Goal: Transaction & Acquisition: Book appointment/travel/reservation

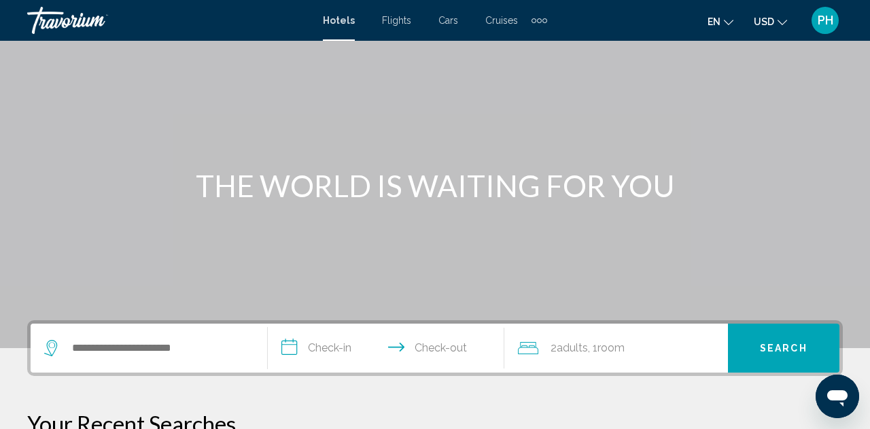
scroll to position [65, 0]
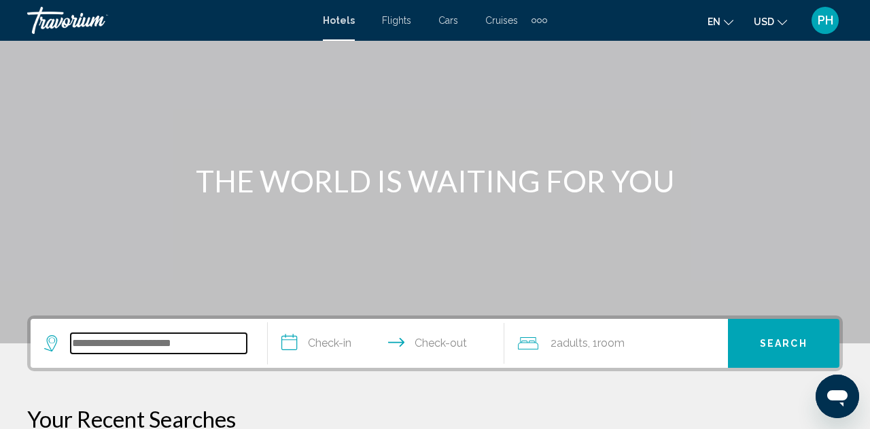
click at [158, 337] on input "Search widget" at bounding box center [159, 343] width 176 height 20
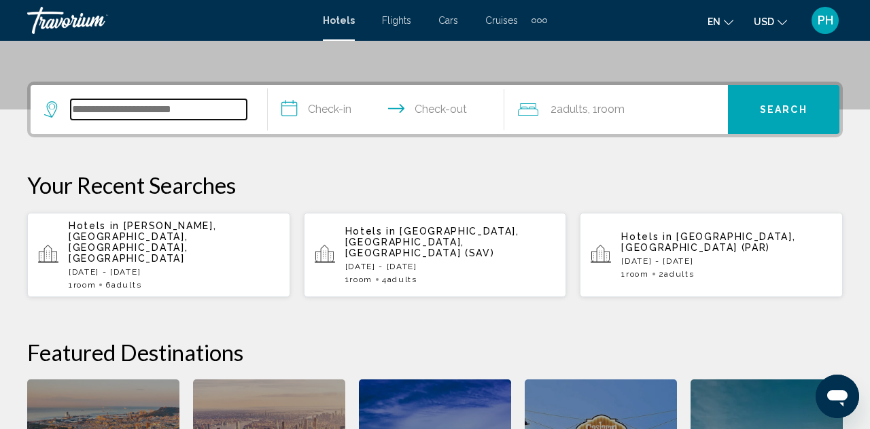
scroll to position [336, 0]
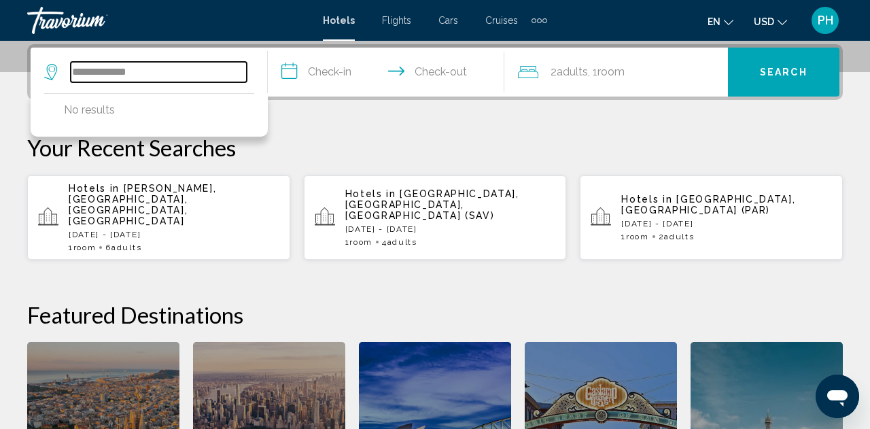
type input "**********"
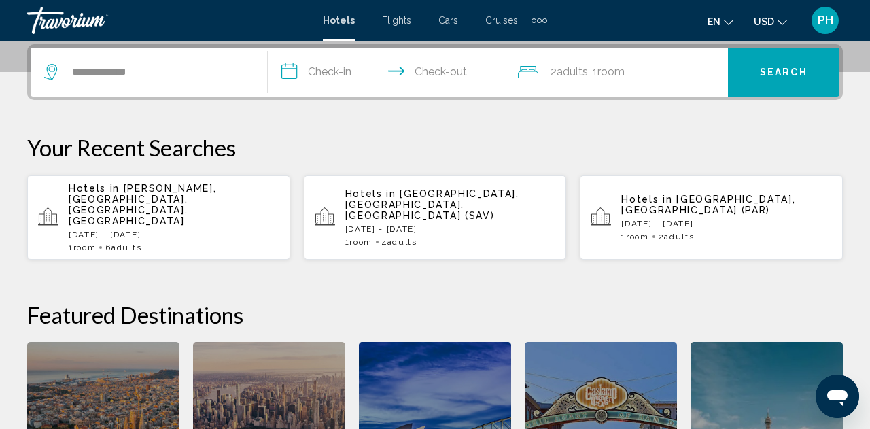
click at [334, 71] on input "**********" at bounding box center [389, 74] width 243 height 53
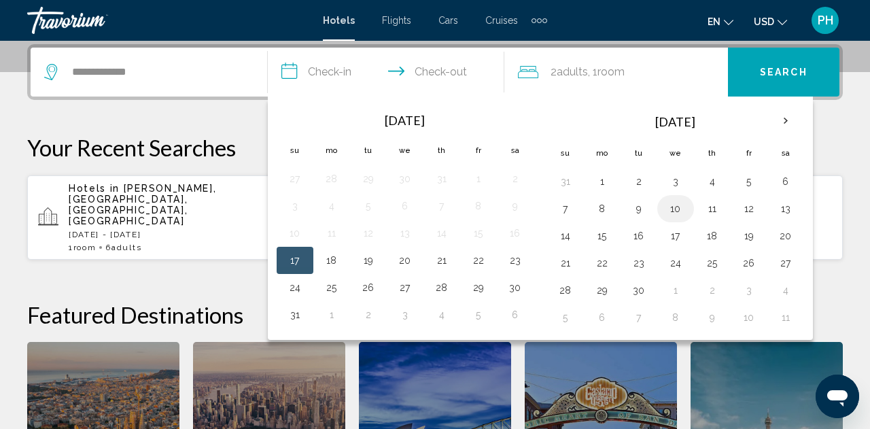
click at [677, 214] on button "10" at bounding box center [676, 208] width 22 height 19
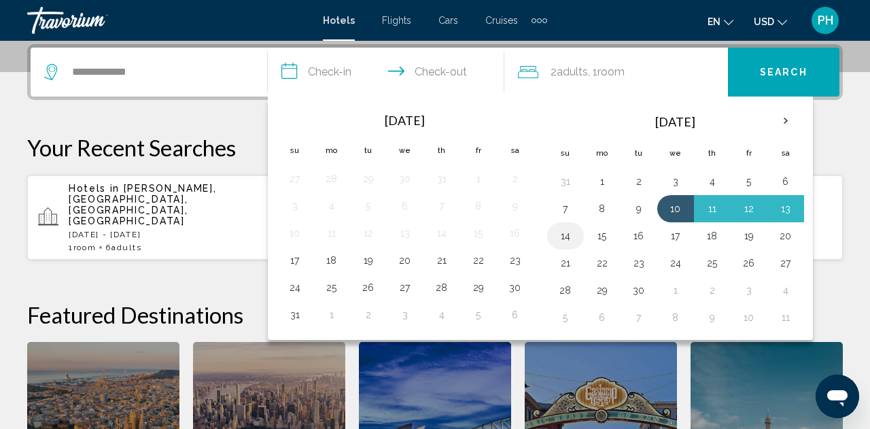
click at [574, 239] on button "14" at bounding box center [566, 235] width 22 height 19
type input "**********"
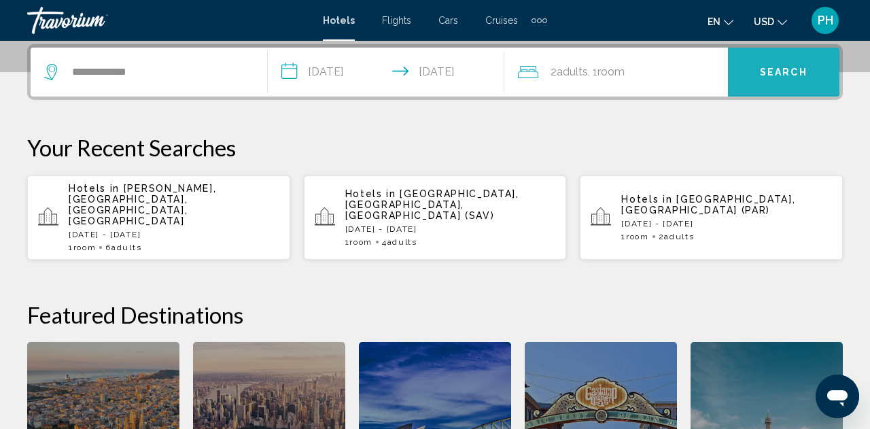
click at [772, 69] on span "Search" at bounding box center [784, 72] width 48 height 11
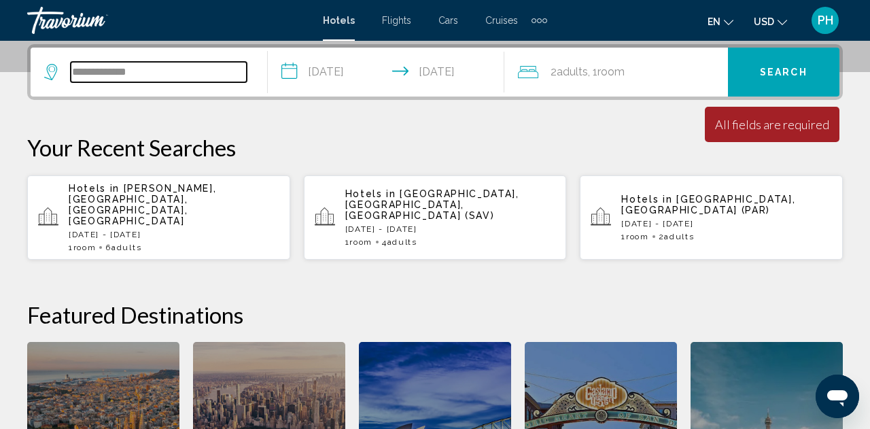
click at [153, 70] on input "**********" at bounding box center [159, 72] width 176 height 20
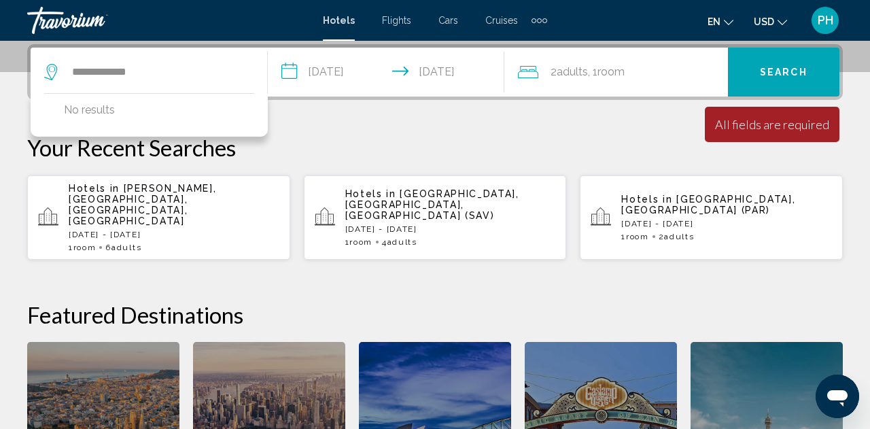
click at [50, 79] on icon "Search widget" at bounding box center [52, 72] width 16 height 16
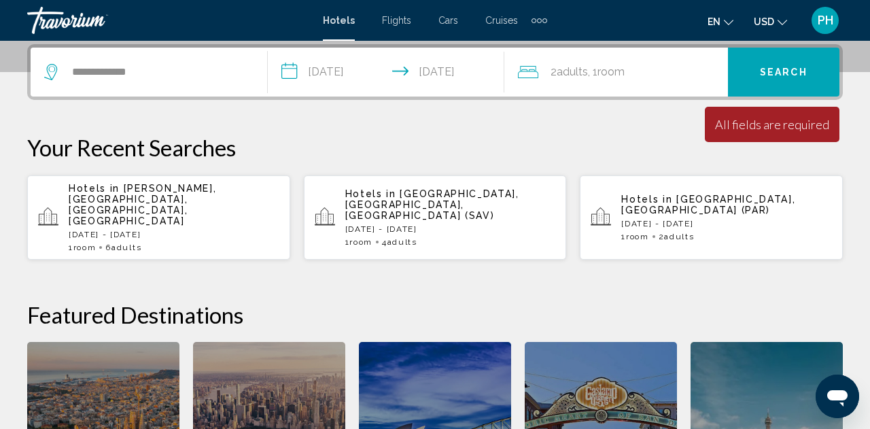
click at [50, 79] on icon "Search widget" at bounding box center [50, 72] width 13 height 16
click at [51, 73] on icon "Search widget" at bounding box center [52, 72] width 16 height 16
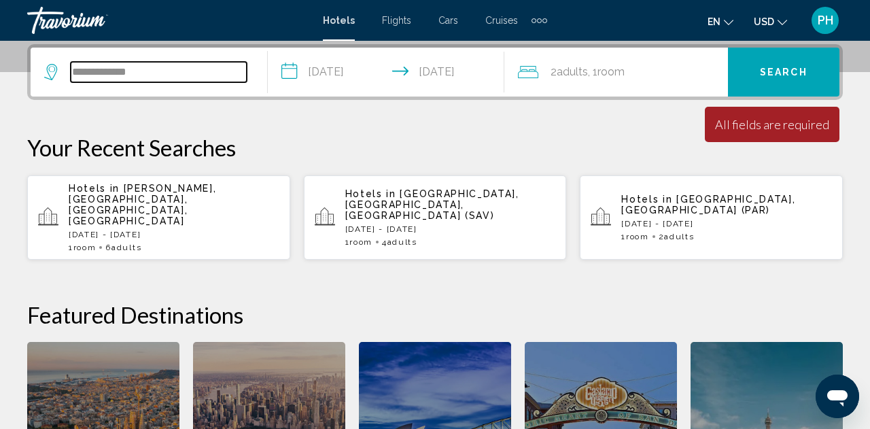
click at [162, 70] on input "**********" at bounding box center [159, 72] width 176 height 20
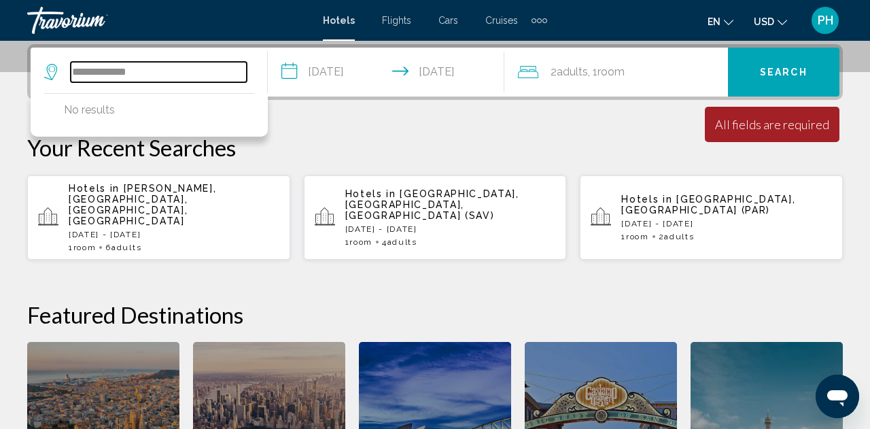
drag, startPoint x: 163, startPoint y: 70, endPoint x: 36, endPoint y: 62, distance: 126.7
click at [37, 64] on app-destination-search "**********" at bounding box center [149, 72] width 237 height 49
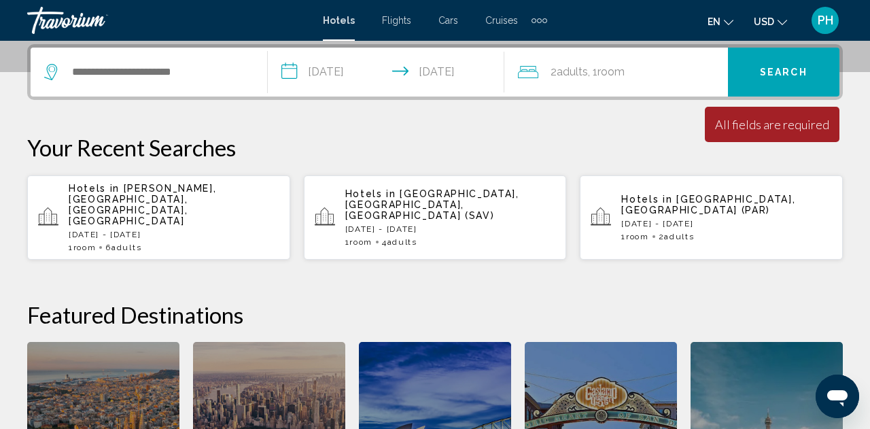
click at [51, 75] on icon "Search widget" at bounding box center [52, 72] width 16 height 16
click at [51, 80] on icon "Search widget" at bounding box center [52, 72] width 16 height 16
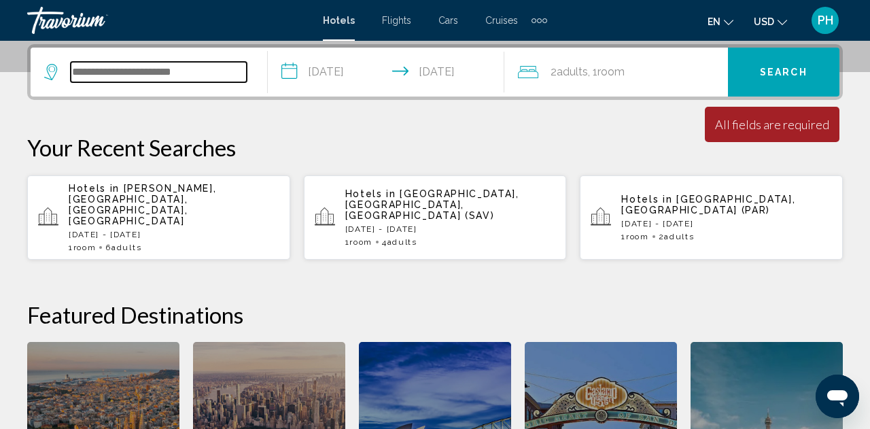
click at [106, 78] on input "Search widget" at bounding box center [159, 72] width 176 height 20
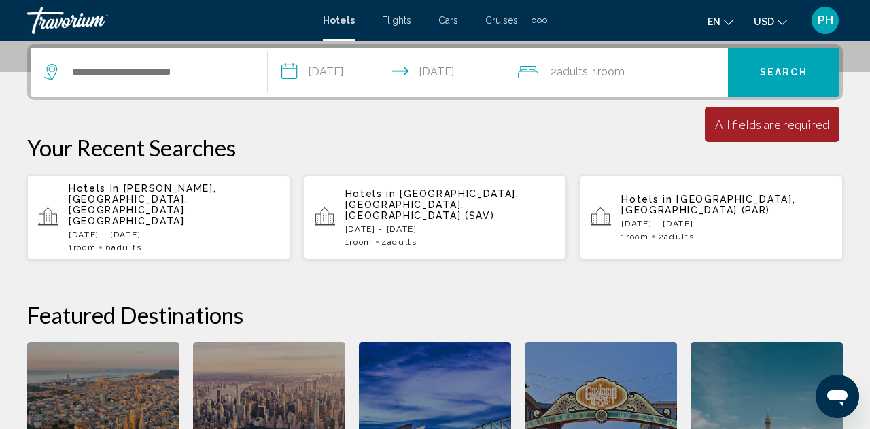
click at [49, 73] on icon "Search widget" at bounding box center [52, 72] width 16 height 16
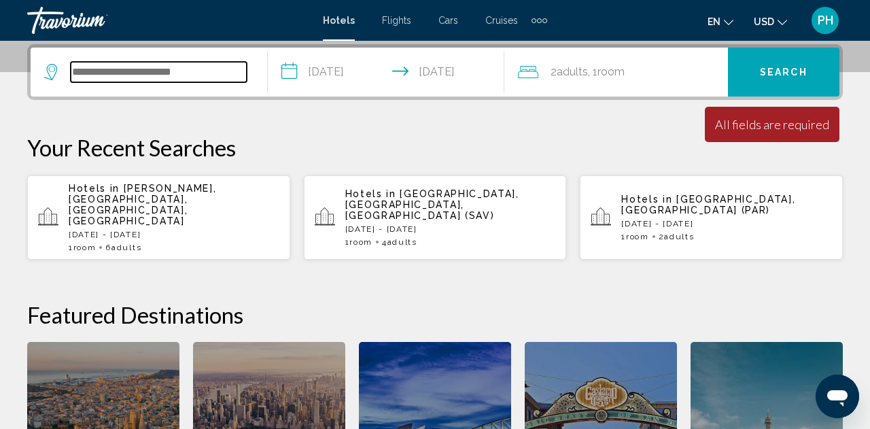
click at [89, 75] on input "Search widget" at bounding box center [159, 72] width 176 height 20
type input "*"
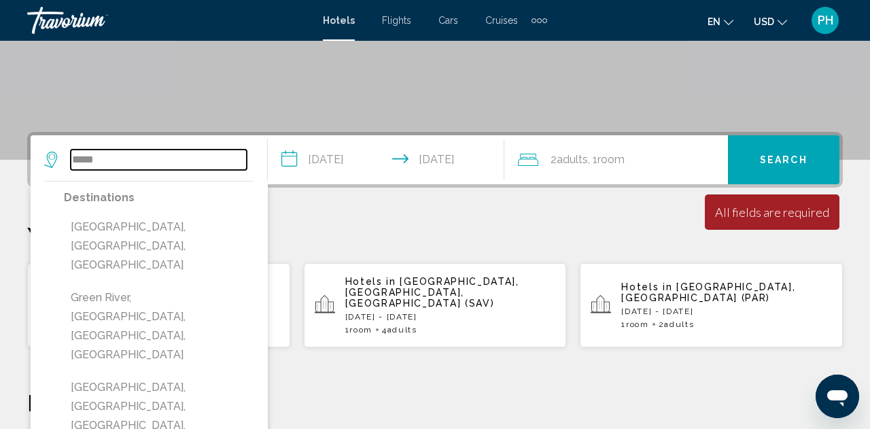
scroll to position [246, 0]
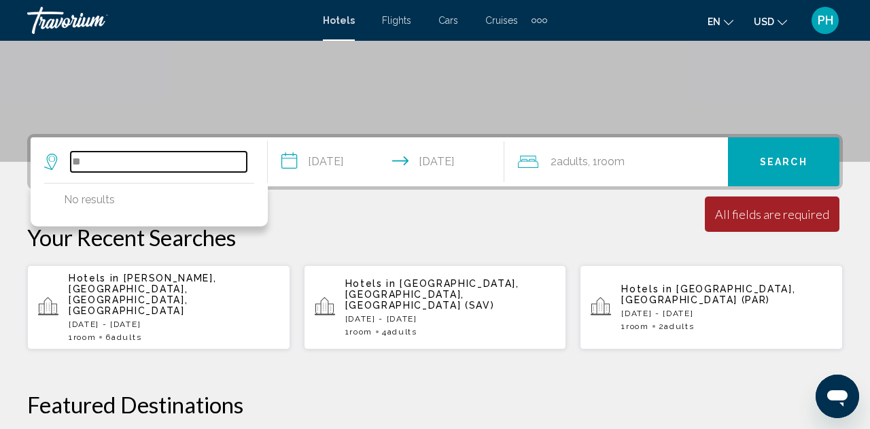
type input "*"
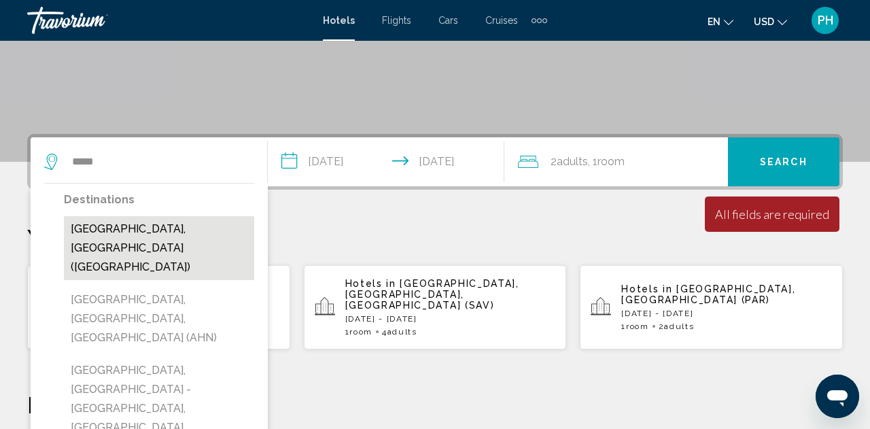
click at [113, 234] on button "[GEOGRAPHIC_DATA], [GEOGRAPHIC_DATA] ([GEOGRAPHIC_DATA])" at bounding box center [159, 248] width 190 height 64
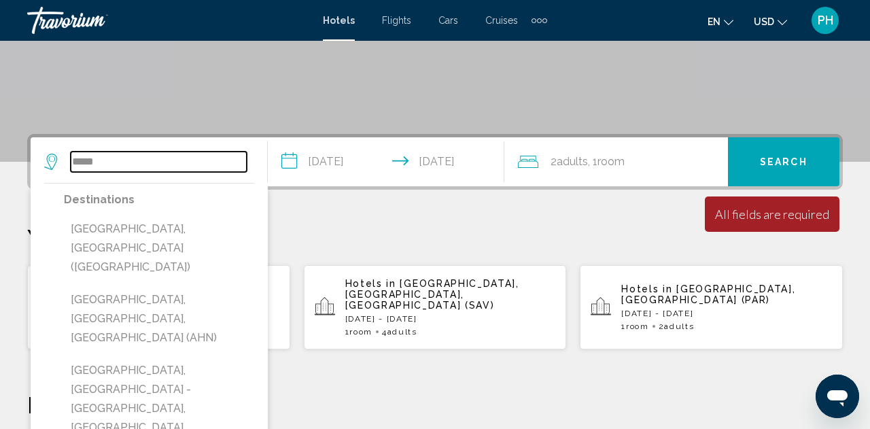
type input "**********"
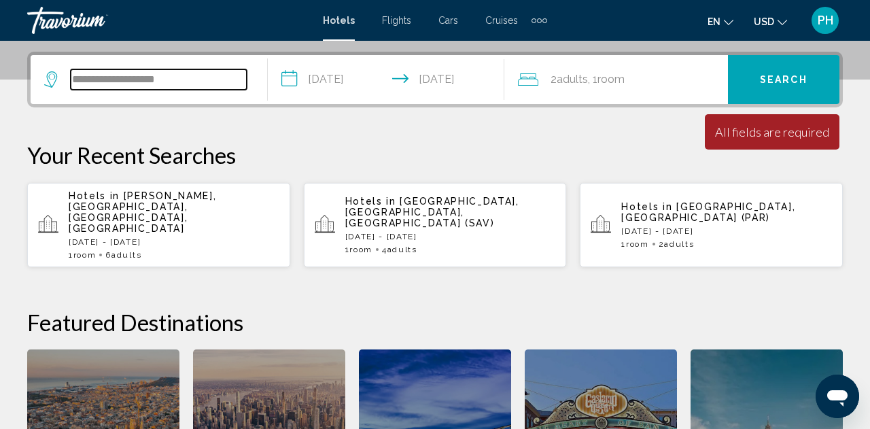
scroll to position [336, 0]
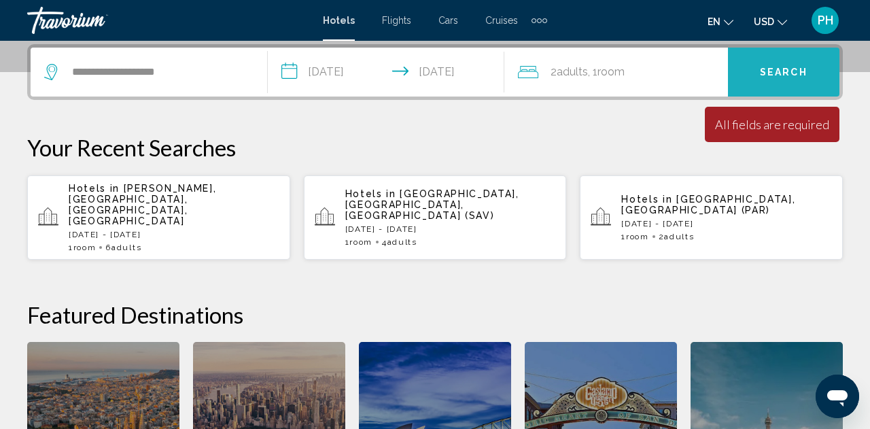
click at [796, 71] on span "Search" at bounding box center [784, 72] width 48 height 11
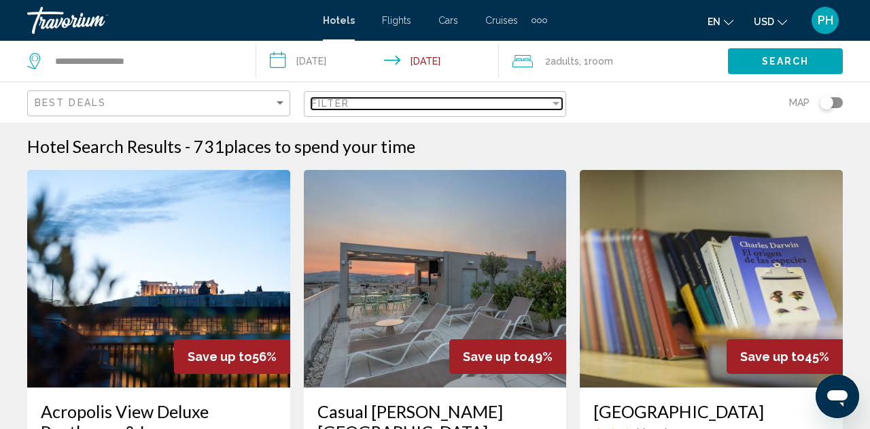
click at [559, 106] on div "Filter" at bounding box center [556, 103] width 12 height 11
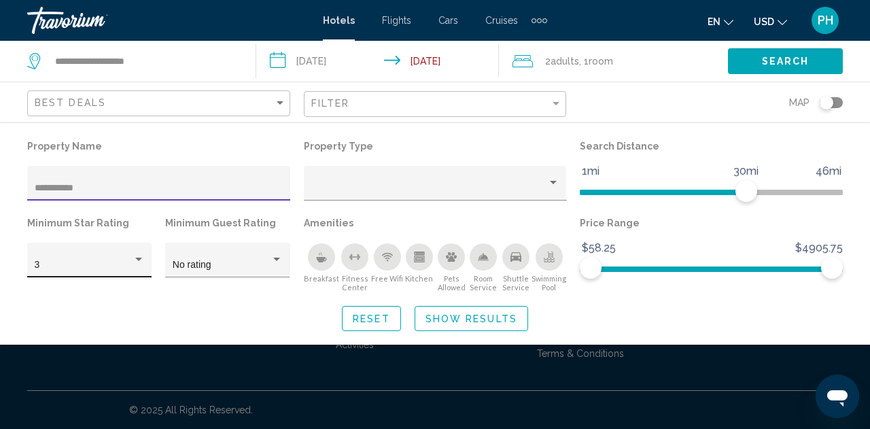
type input "**********"
click at [140, 260] on div "Hotel Filters" at bounding box center [138, 259] width 7 height 3
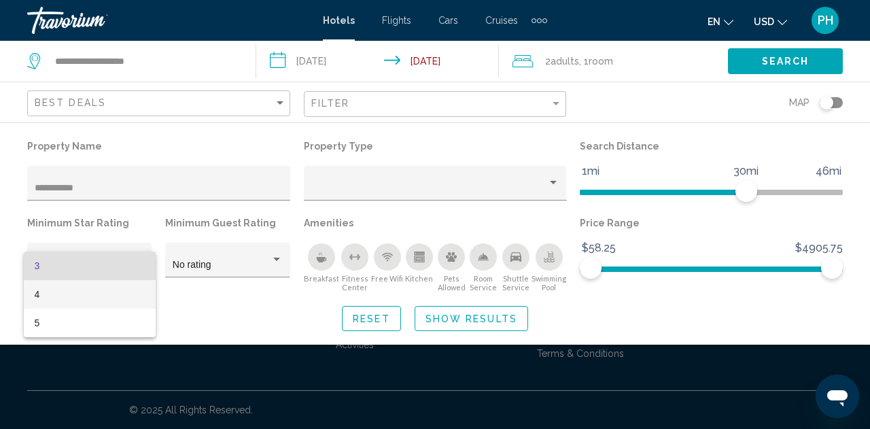
click at [50, 305] on span "4" at bounding box center [90, 294] width 110 height 29
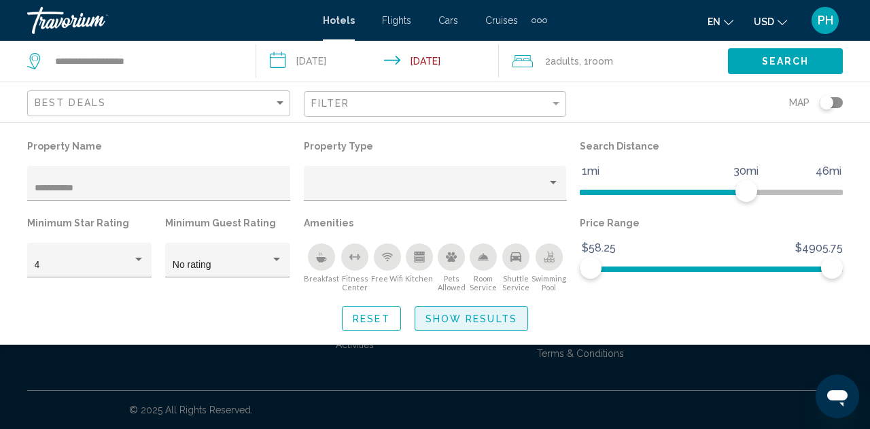
click at [477, 324] on span "Show Results" at bounding box center [472, 318] width 92 height 11
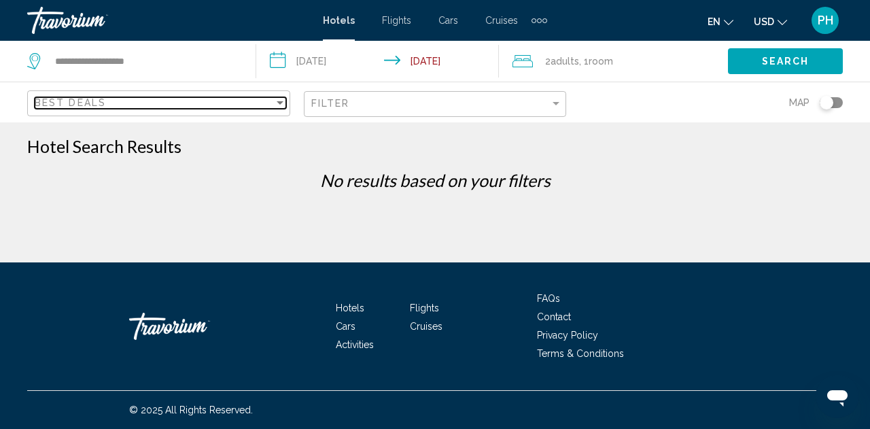
click at [282, 104] on div "Sort by" at bounding box center [280, 102] width 7 height 3
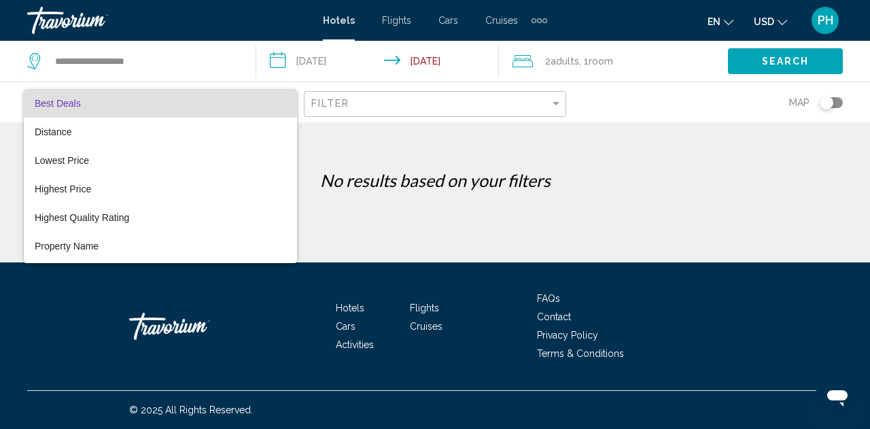
click at [557, 104] on div at bounding box center [435, 214] width 870 height 429
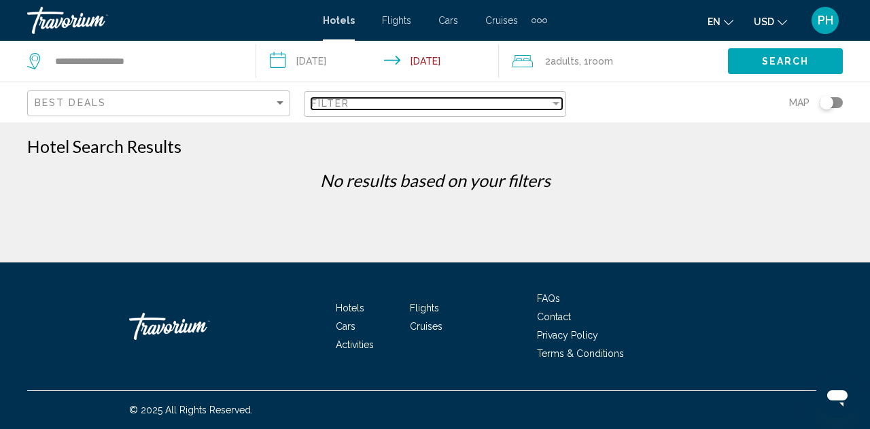
click at [554, 105] on div "Filter" at bounding box center [556, 103] width 7 height 3
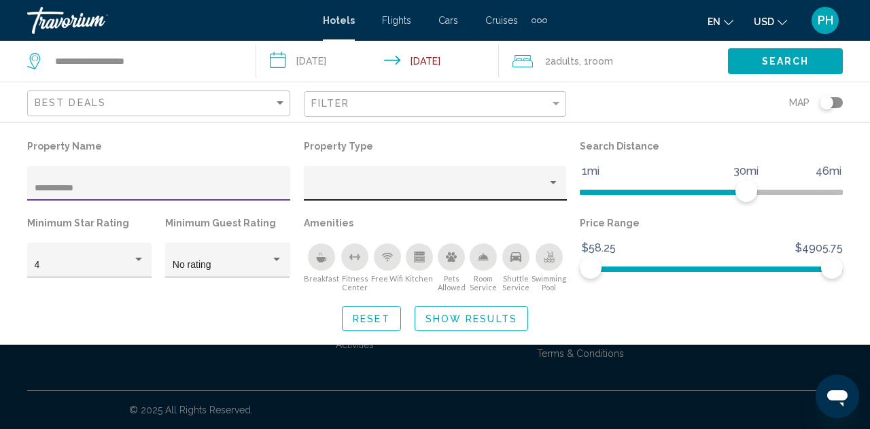
click at [482, 183] on div "Property type" at bounding box center [429, 188] width 237 height 11
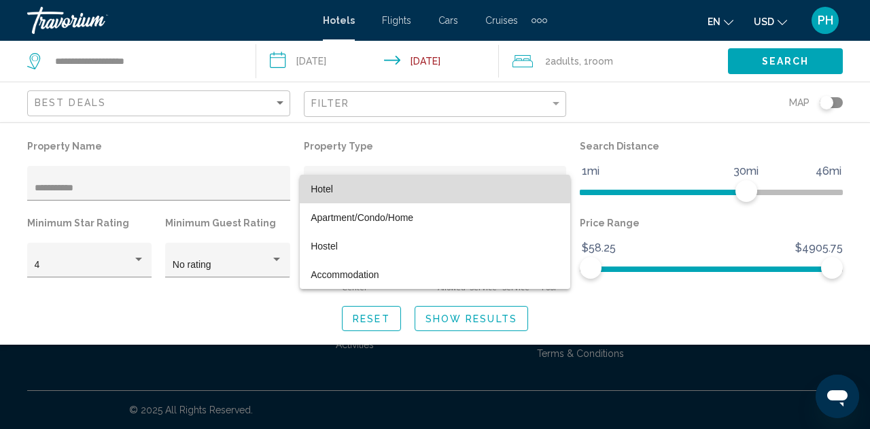
click at [342, 184] on span "Hotel" at bounding box center [435, 189] width 249 height 29
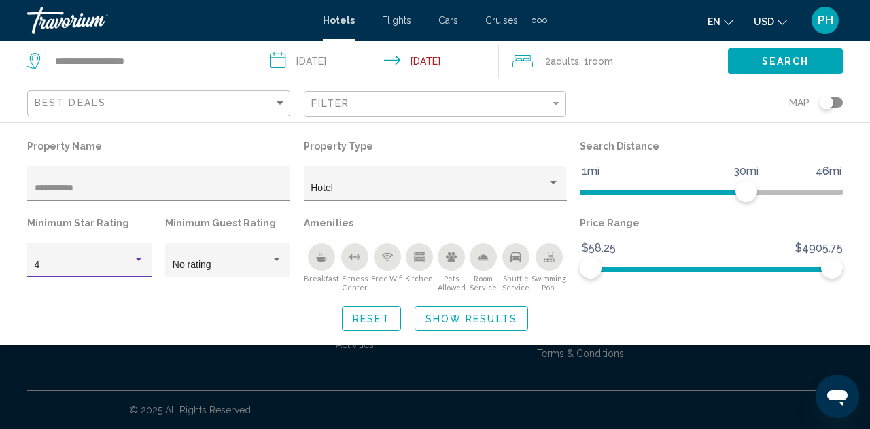
click at [139, 261] on div "Hotel Filters" at bounding box center [138, 259] width 7 height 3
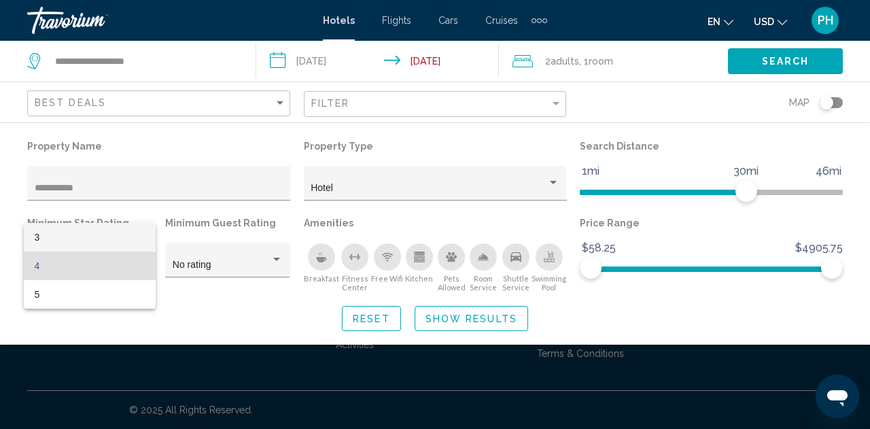
click at [67, 241] on span "3" at bounding box center [90, 237] width 110 height 29
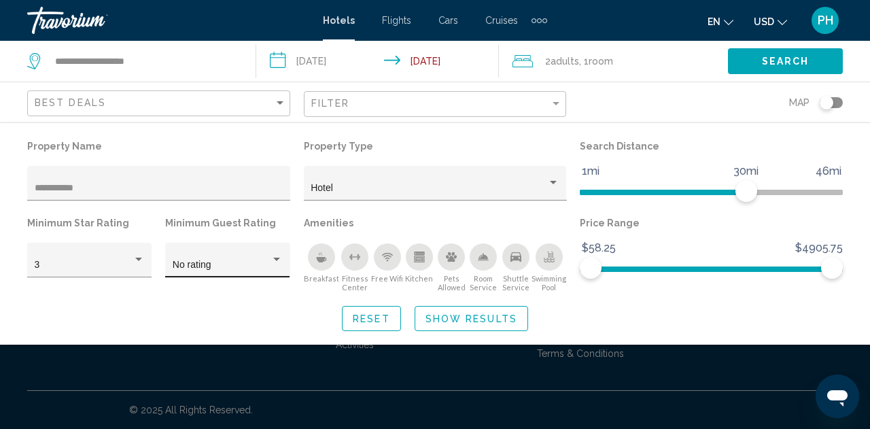
click at [275, 254] on div "No rating" at bounding box center [228, 264] width 110 height 28
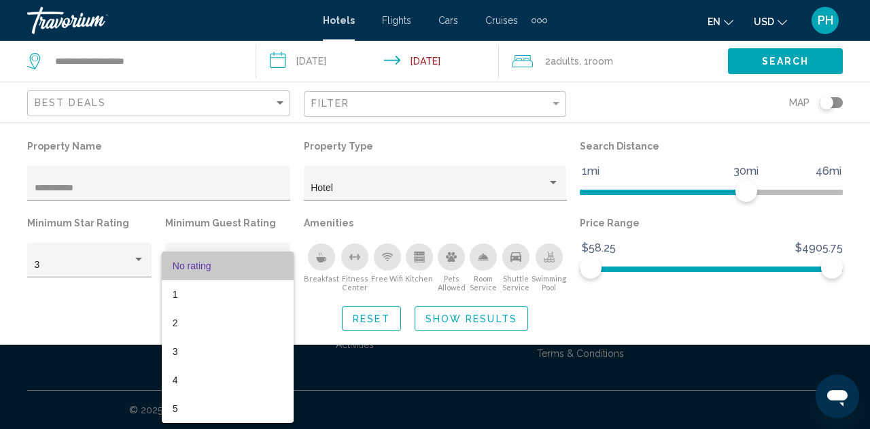
click at [198, 270] on span "No rating" at bounding box center [192, 265] width 39 height 11
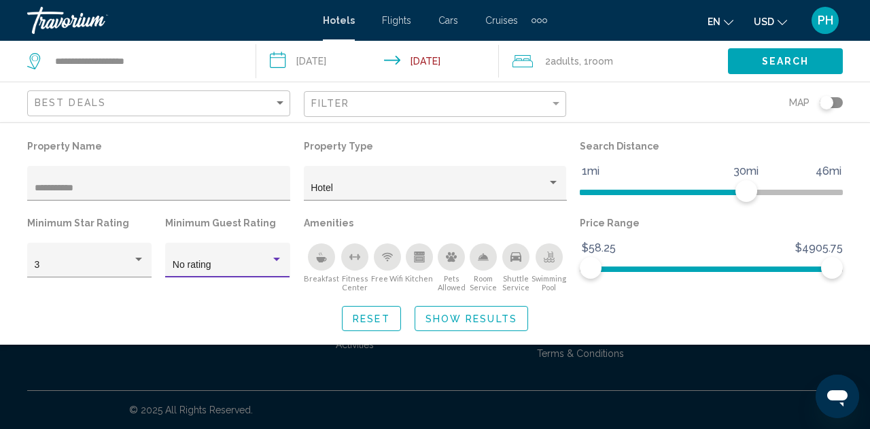
click at [445, 324] on span "Show Results" at bounding box center [472, 318] width 92 height 11
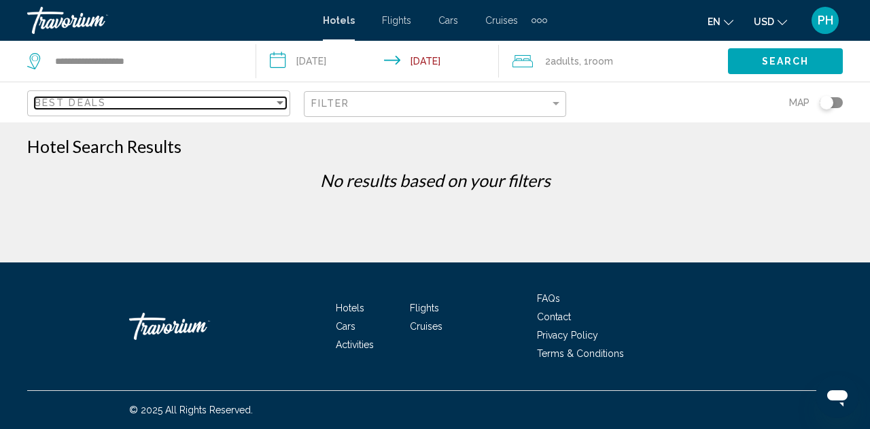
click at [279, 103] on div "Sort by" at bounding box center [280, 102] width 7 height 3
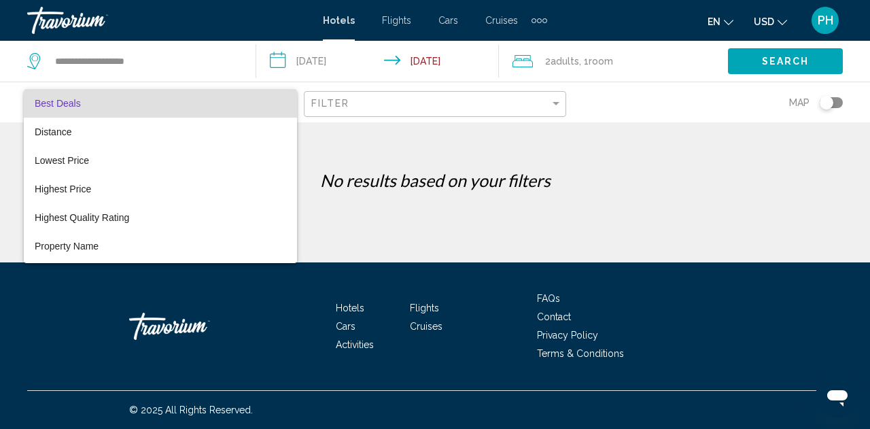
click at [415, 94] on div at bounding box center [435, 214] width 870 height 429
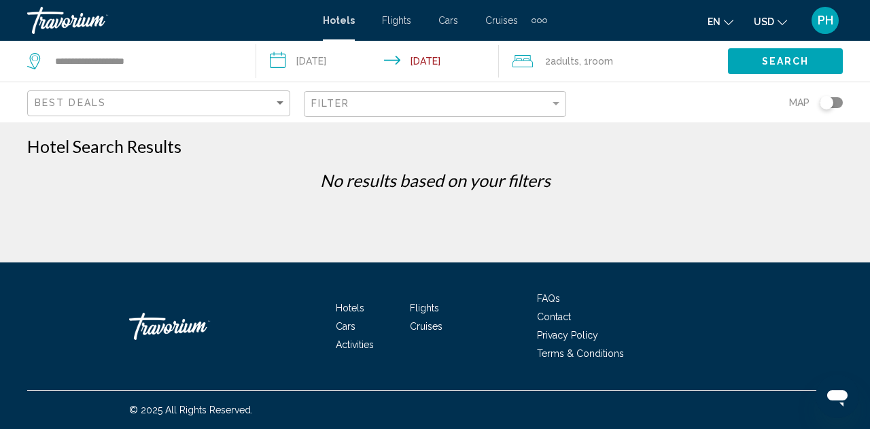
click at [415, 94] on div "Filter" at bounding box center [437, 104] width 252 height 25
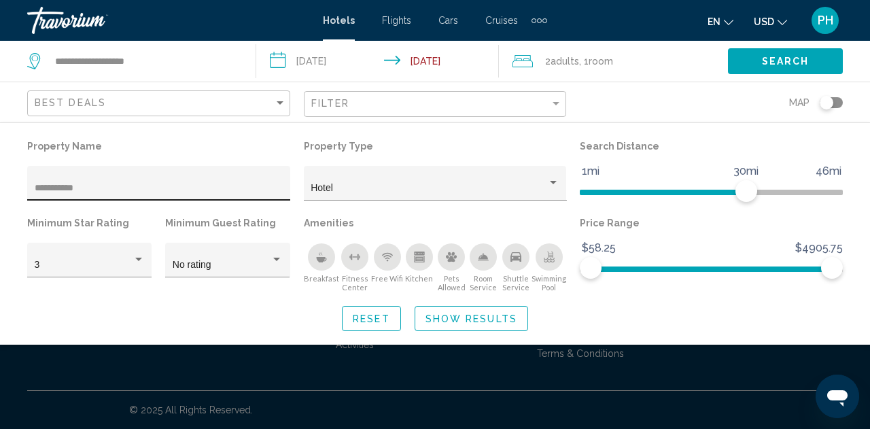
drag, startPoint x: 121, startPoint y: 182, endPoint x: 49, endPoint y: 184, distance: 72.1
click at [49, 183] on div "**********" at bounding box center [159, 187] width 249 height 28
drag, startPoint x: 88, startPoint y: 192, endPoint x: 0, endPoint y: 190, distance: 88.4
click at [0, 190] on div "**********" at bounding box center [435, 234] width 870 height 194
type input "*****"
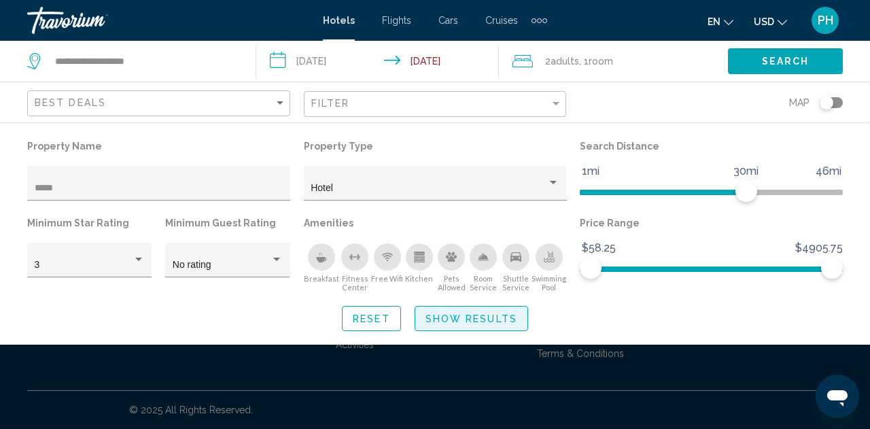
click at [445, 319] on span "Show Results" at bounding box center [472, 318] width 92 height 11
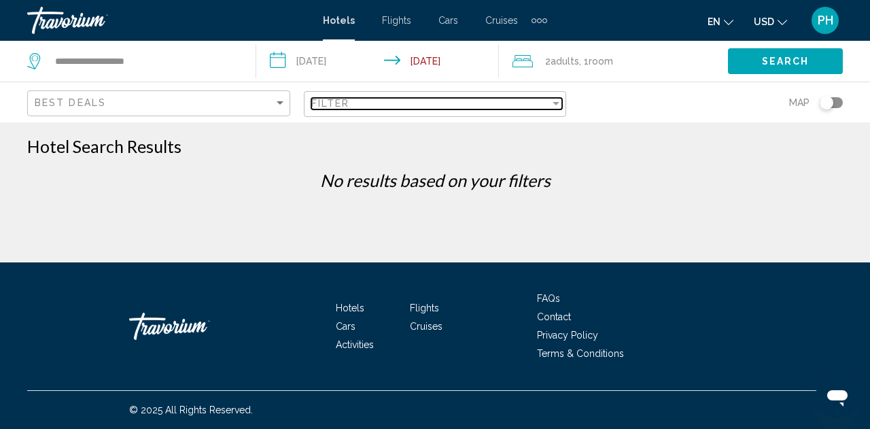
click at [432, 106] on div "Filter" at bounding box center [430, 103] width 239 height 11
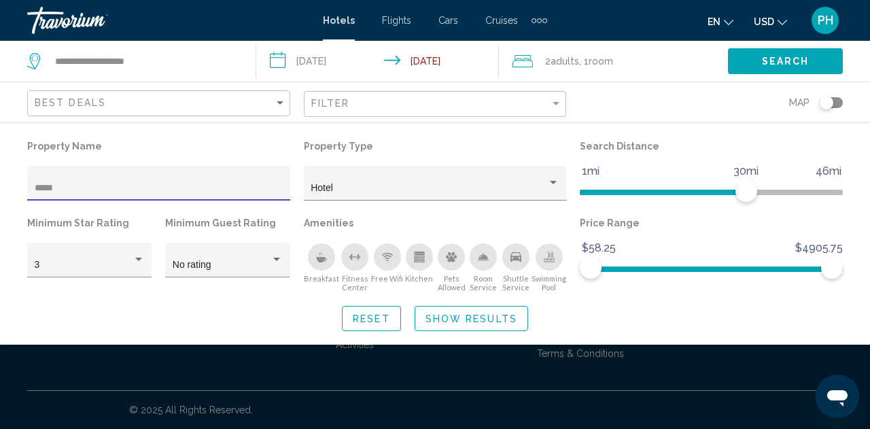
drag, startPoint x: 73, startPoint y: 187, endPoint x: 0, endPoint y: 185, distance: 73.5
click at [0, 188] on div "Property Name ***** Property Type Hotel Search Distance 1mi 46mi 30mi Minimum S…" at bounding box center [435, 234] width 870 height 194
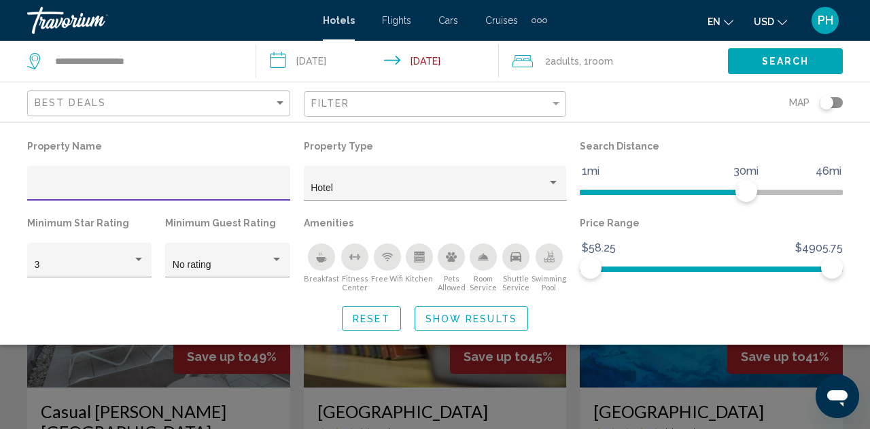
click at [481, 318] on span "Show Results" at bounding box center [472, 318] width 92 height 11
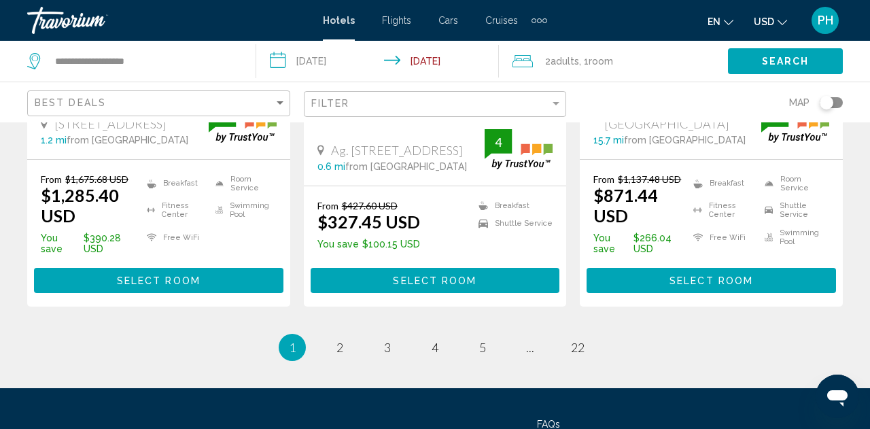
scroll to position [1949, 0]
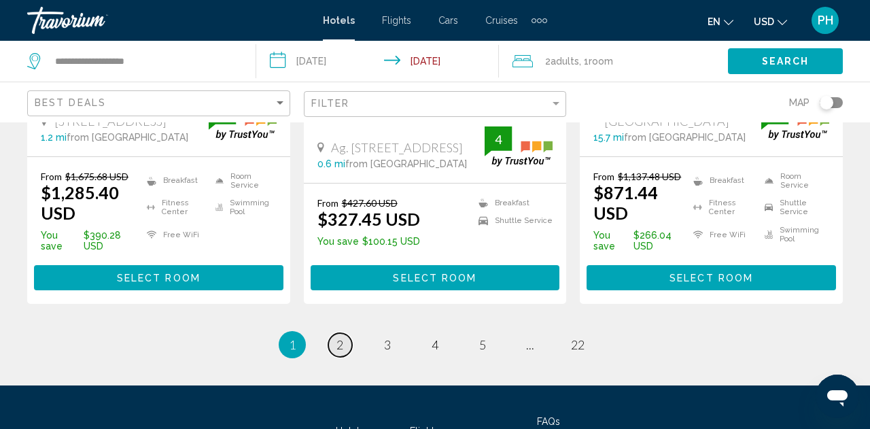
click at [345, 333] on link "page 2" at bounding box center [340, 345] width 24 height 24
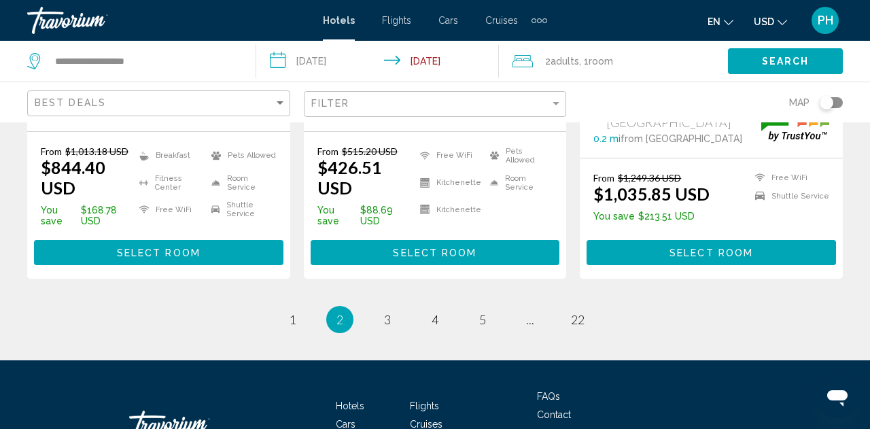
scroll to position [1970, 0]
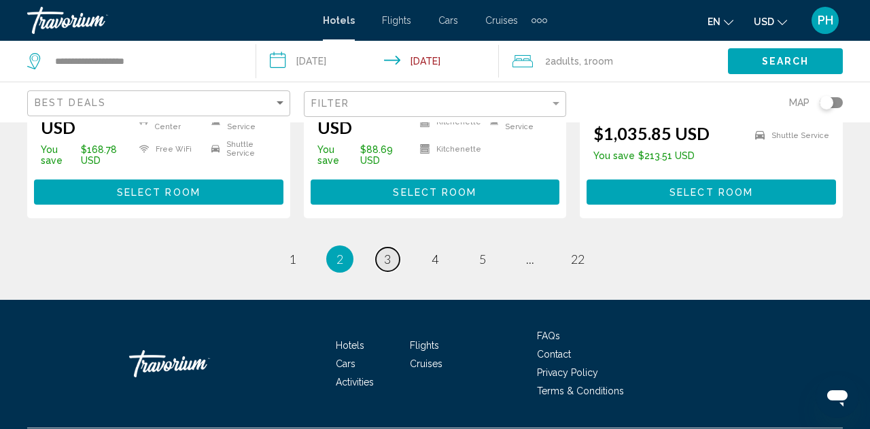
click at [386, 252] on span "3" at bounding box center [387, 259] width 7 height 15
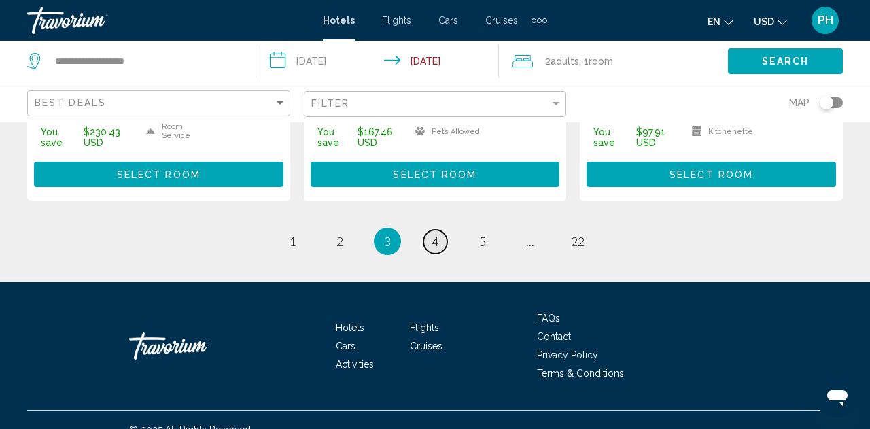
click at [435, 230] on link "page 4" at bounding box center [436, 242] width 24 height 24
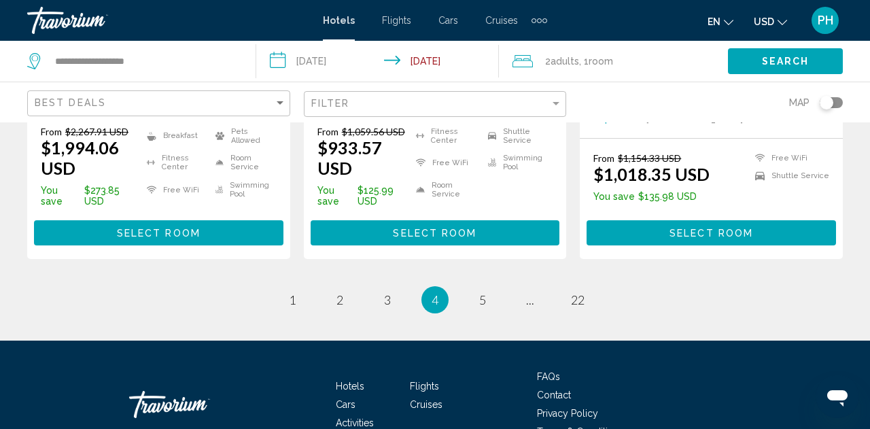
scroll to position [2037, 0]
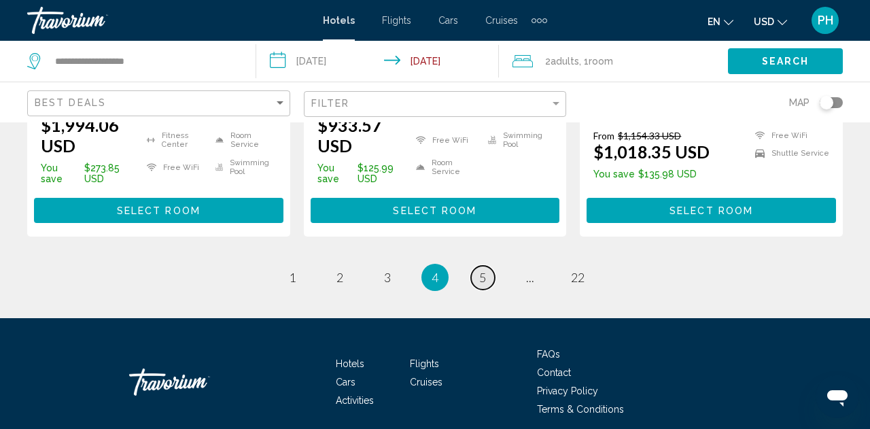
click at [479, 270] on span "5" at bounding box center [482, 277] width 7 height 15
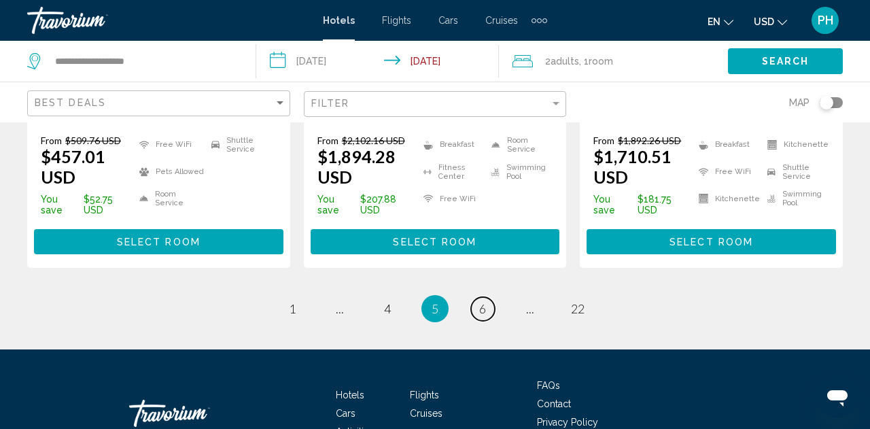
scroll to position [1977, 0]
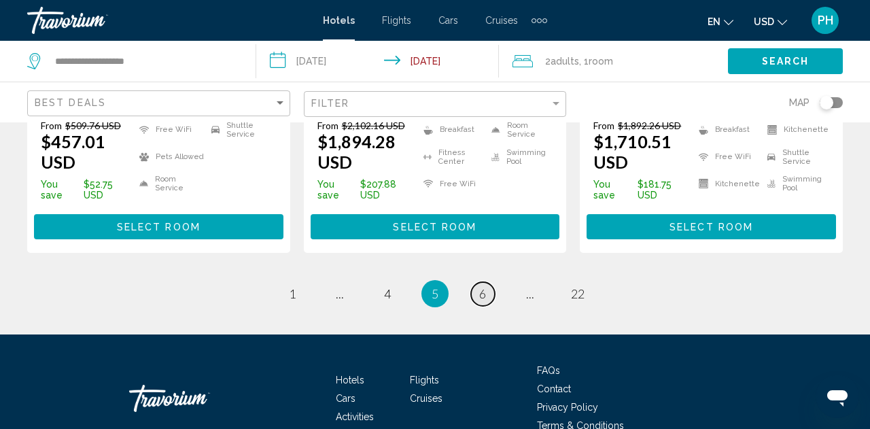
click at [481, 282] on link "page 6" at bounding box center [483, 294] width 24 height 24
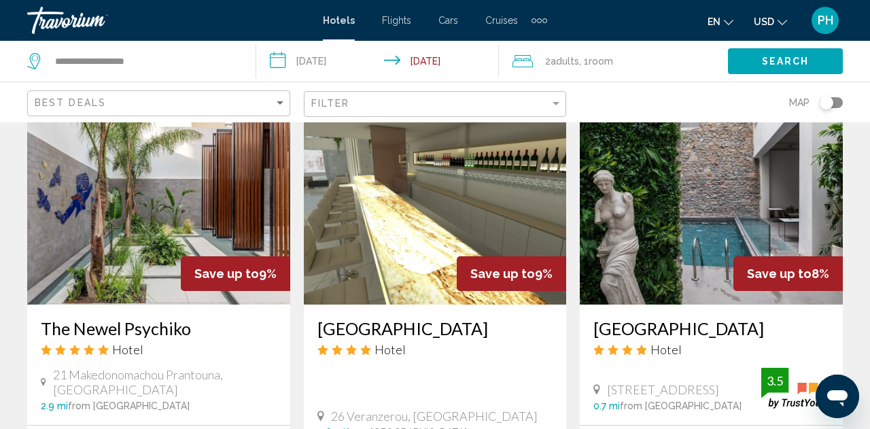
scroll to position [1185, 0]
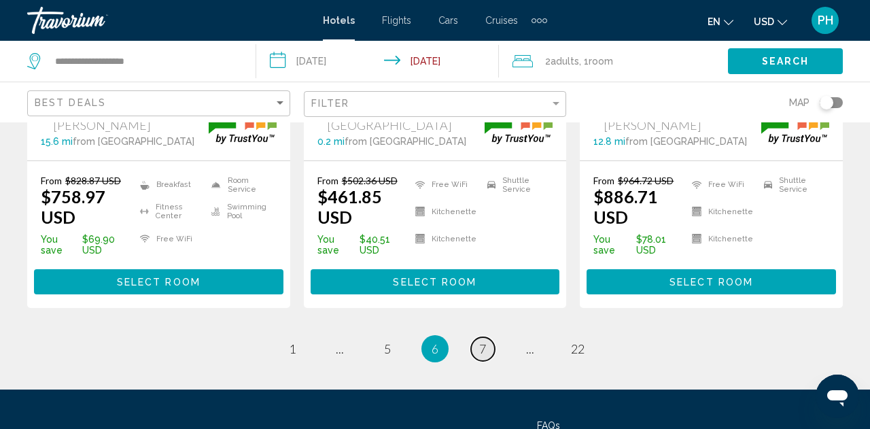
click at [483, 341] on span "7" at bounding box center [482, 348] width 7 height 15
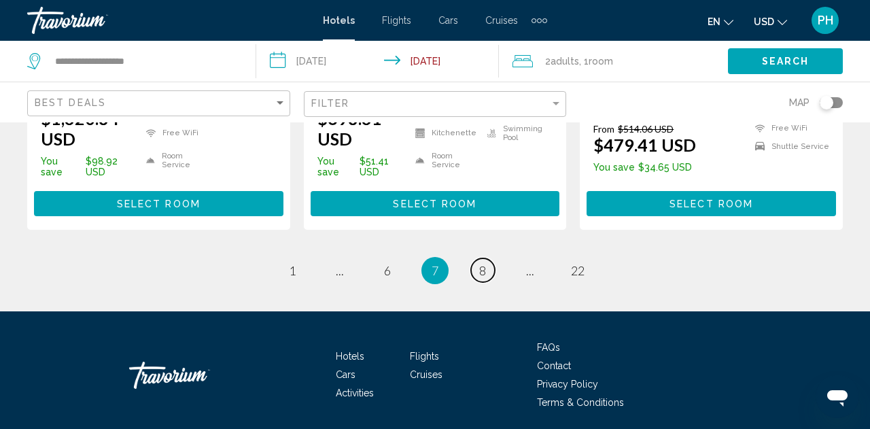
scroll to position [1993, 0]
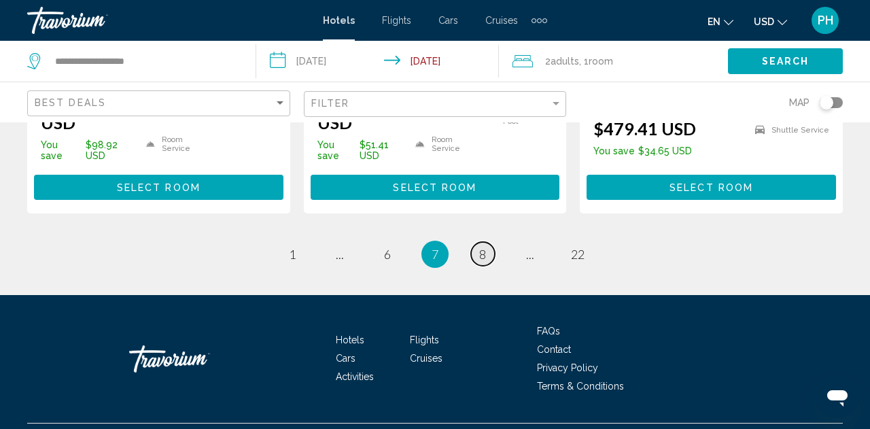
click at [485, 247] on span "8" at bounding box center [482, 254] width 7 height 15
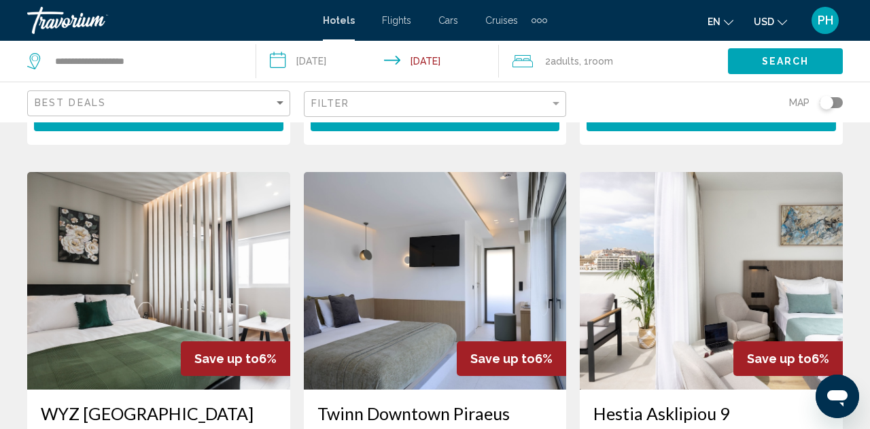
scroll to position [1667, 0]
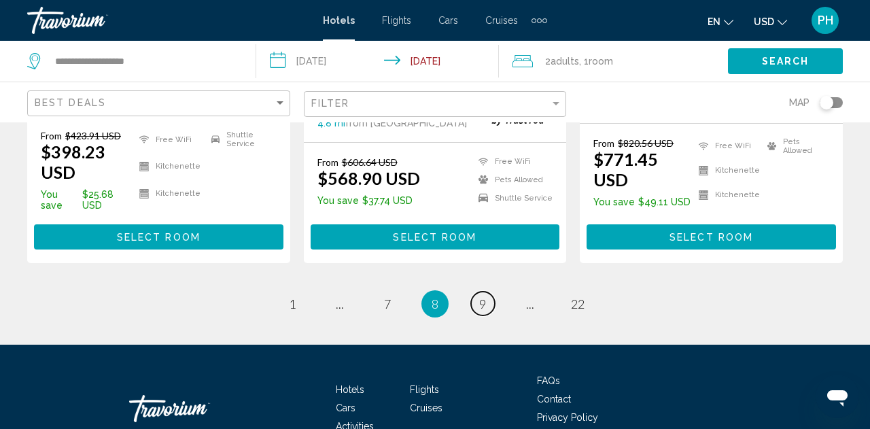
click at [481, 296] on span "9" at bounding box center [482, 303] width 7 height 15
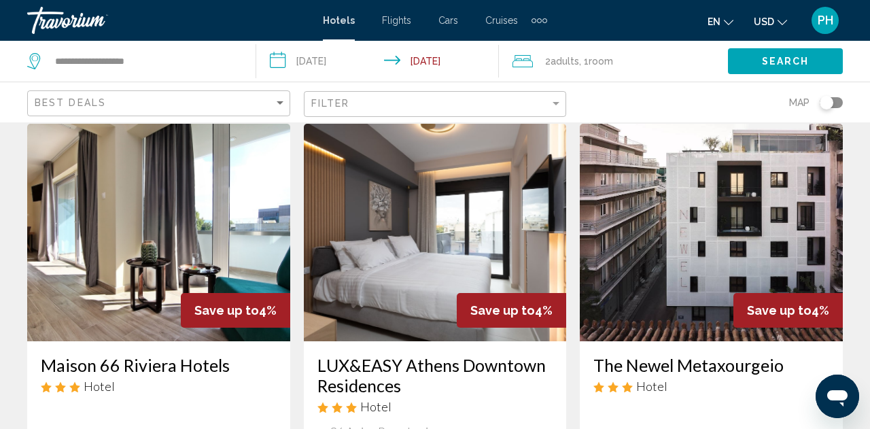
scroll to position [1550, 0]
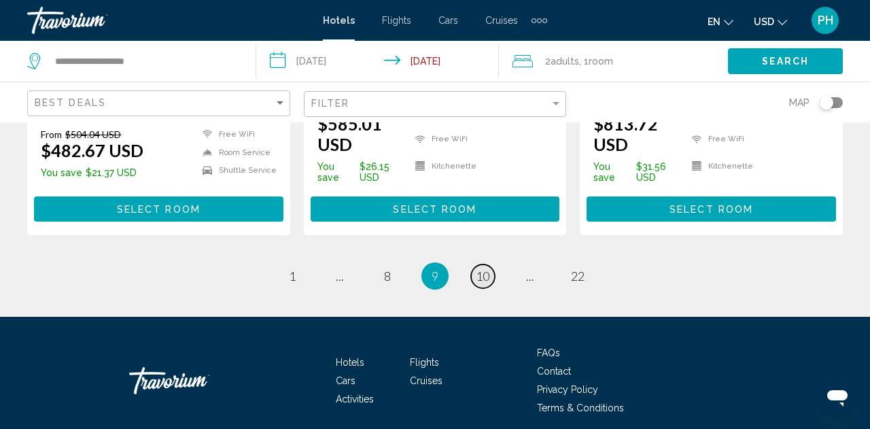
click at [481, 269] on span "10" at bounding box center [483, 276] width 14 height 15
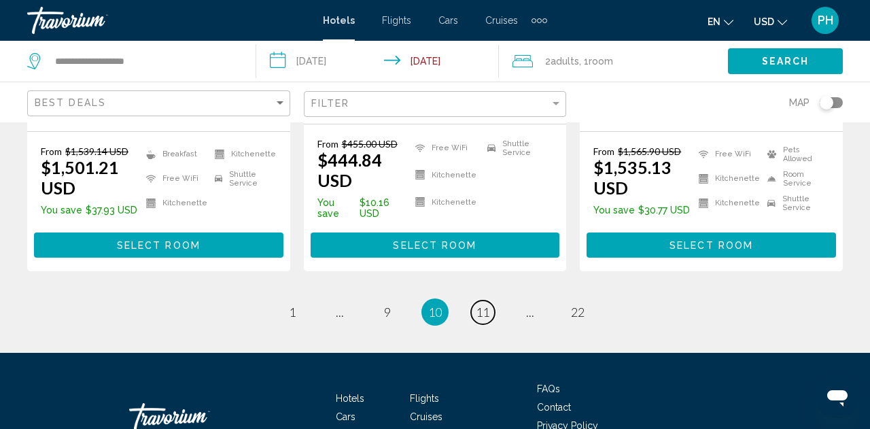
scroll to position [2008, 0]
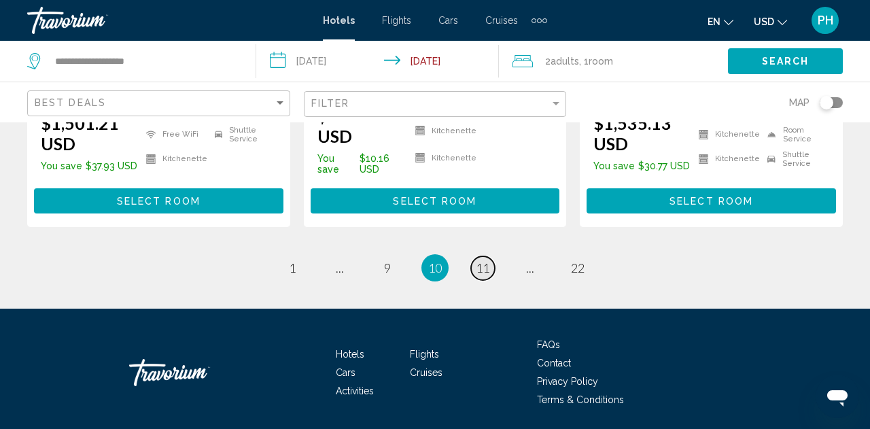
click at [485, 260] on span "11" at bounding box center [483, 267] width 14 height 15
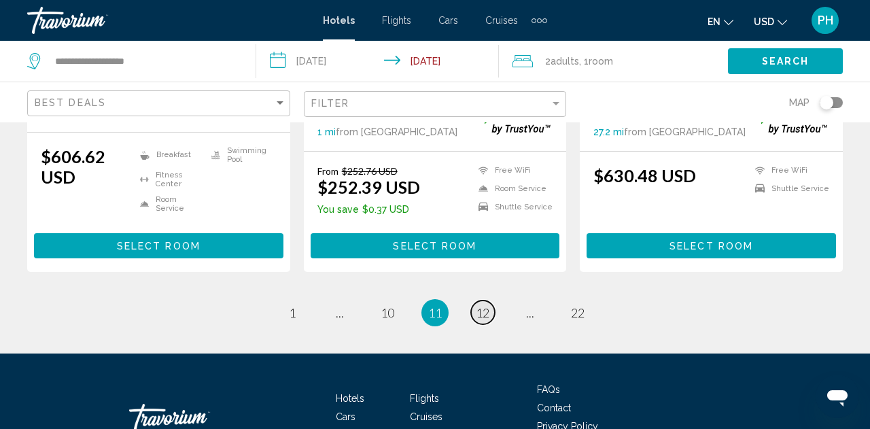
scroll to position [1930, 0]
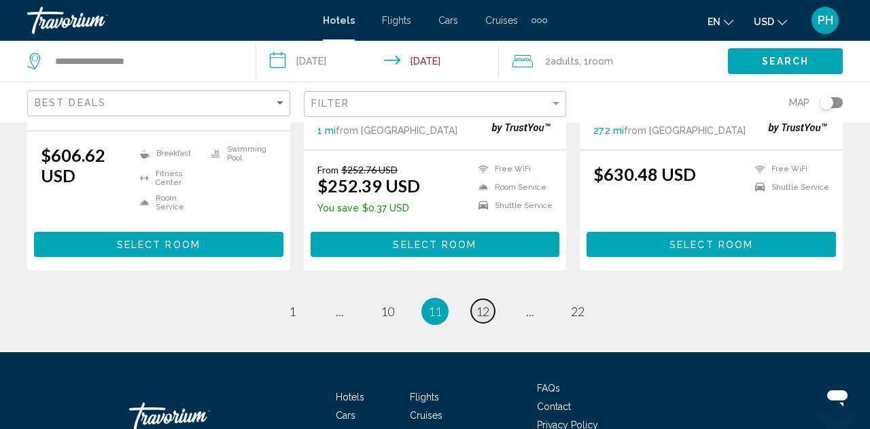
click at [483, 304] on span "12" at bounding box center [483, 311] width 14 height 15
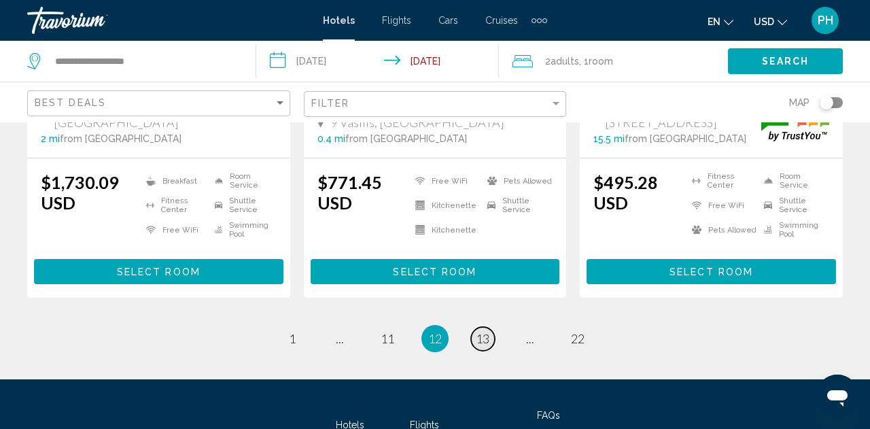
scroll to position [1998, 0]
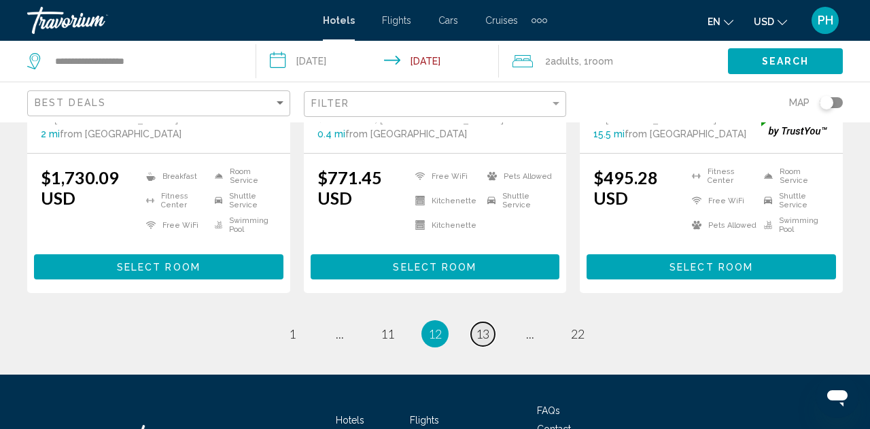
click at [484, 326] on span "13" at bounding box center [483, 333] width 14 height 15
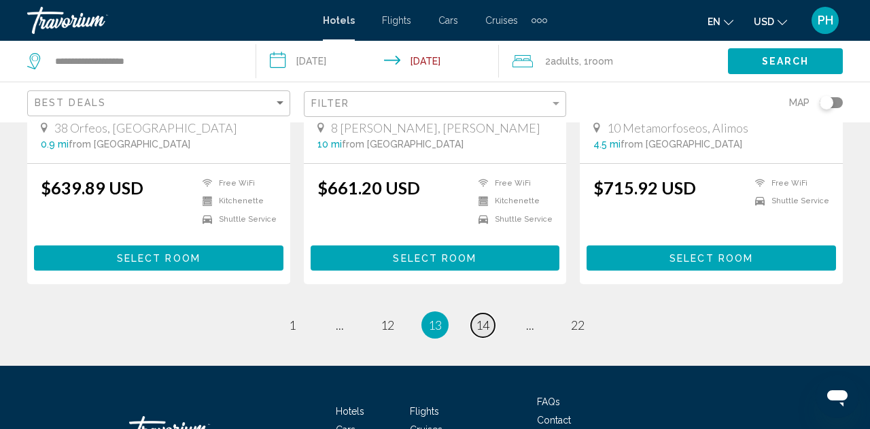
scroll to position [1990, 0]
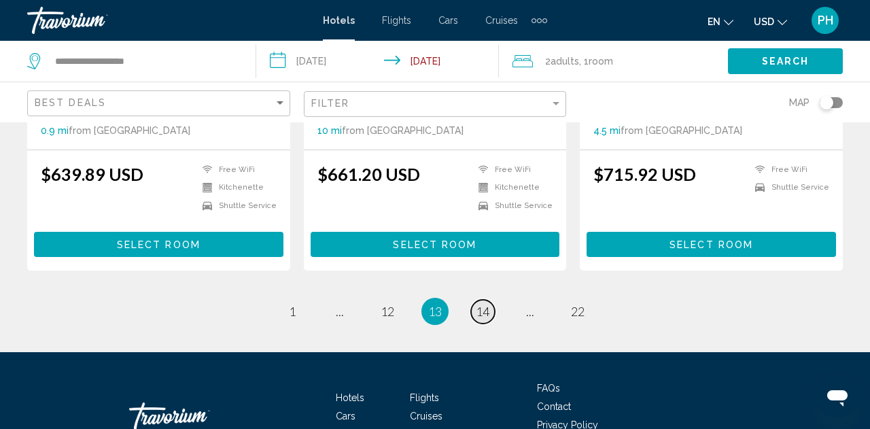
click at [480, 304] on span "14" at bounding box center [483, 311] width 14 height 15
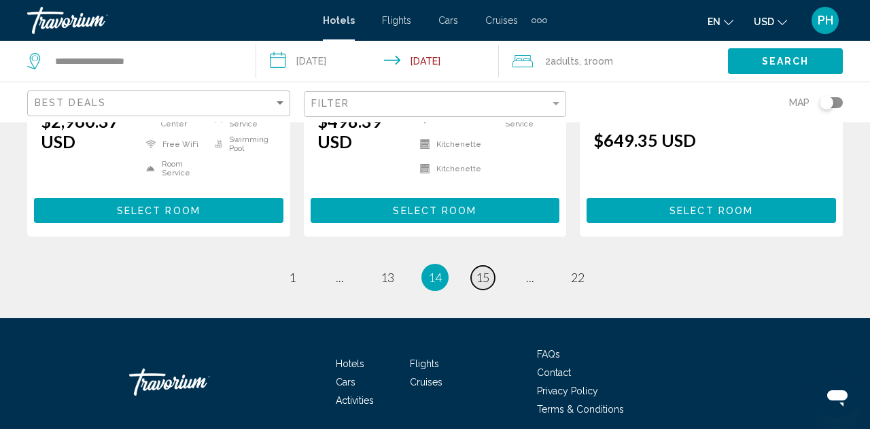
scroll to position [1935, 0]
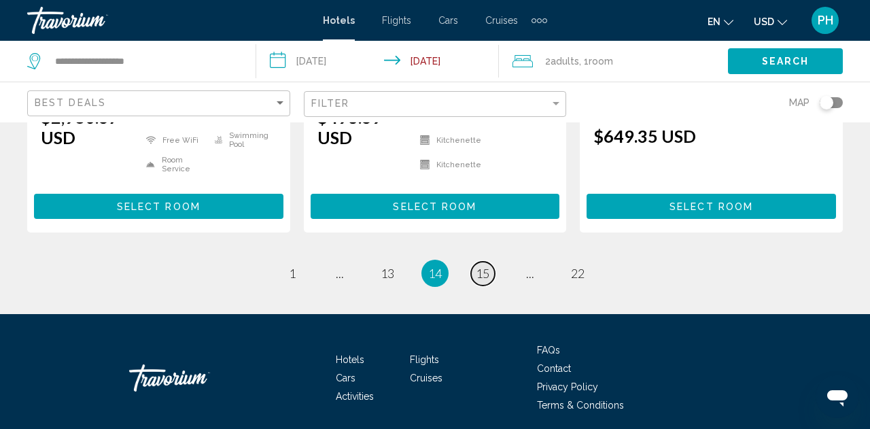
click at [484, 266] on span "15" at bounding box center [483, 273] width 14 height 15
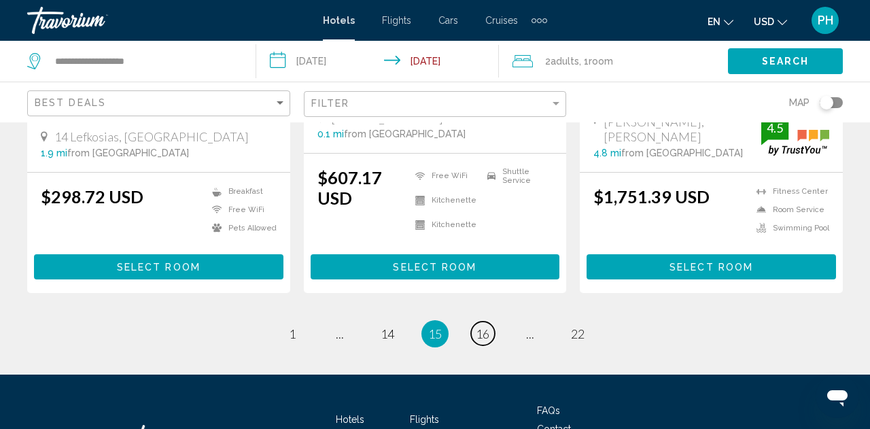
scroll to position [1940, 0]
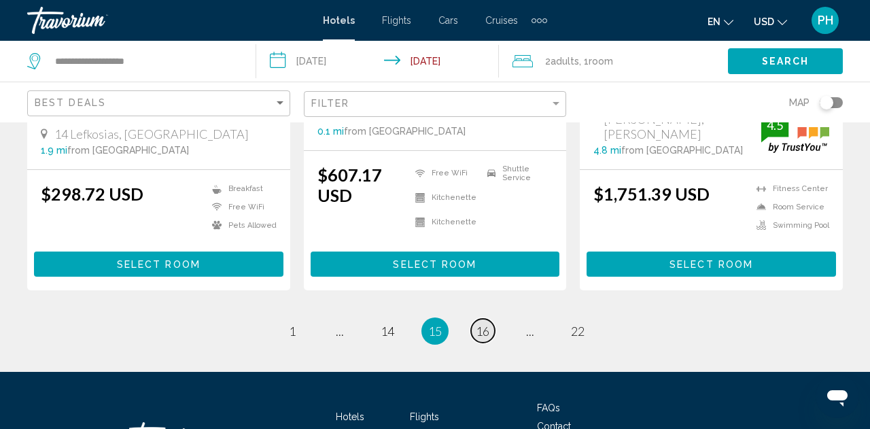
click at [481, 324] on span "16" at bounding box center [483, 331] width 14 height 15
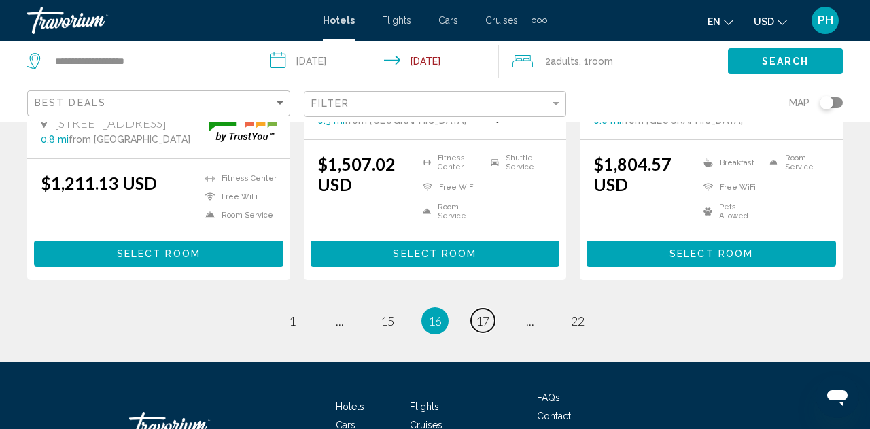
scroll to position [1965, 0]
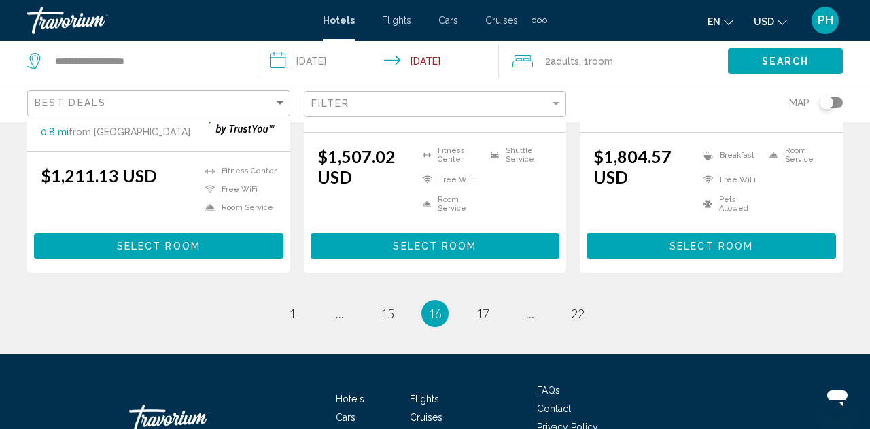
click at [483, 300] on li "page 17" at bounding box center [482, 313] width 27 height 27
click at [483, 306] on span "17" at bounding box center [483, 313] width 14 height 15
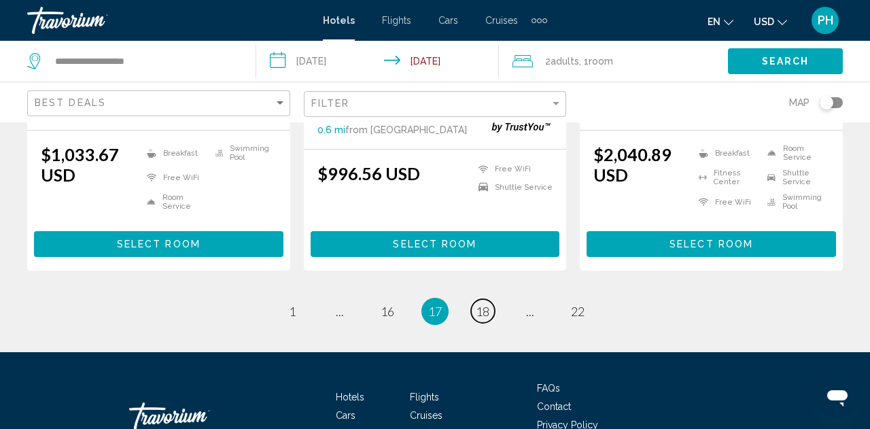
scroll to position [1915, 0]
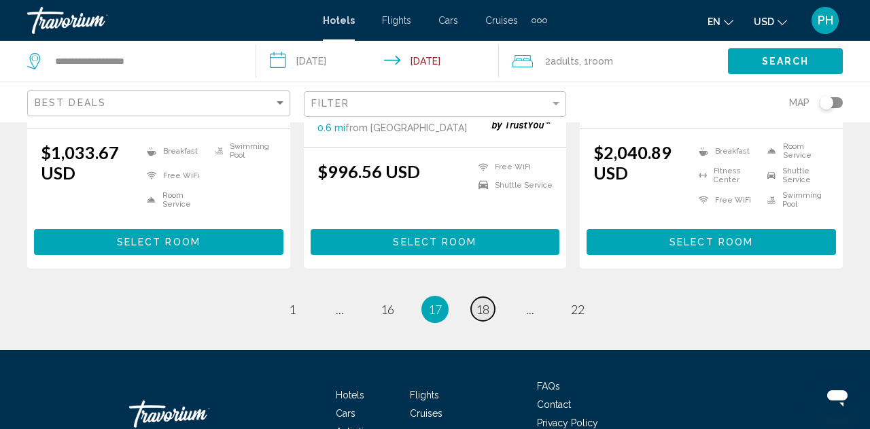
click at [485, 302] on span "18" at bounding box center [483, 309] width 14 height 15
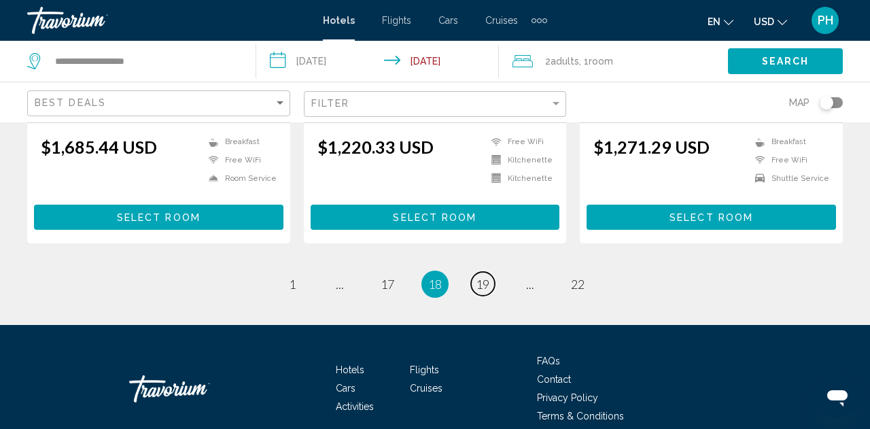
scroll to position [1913, 0]
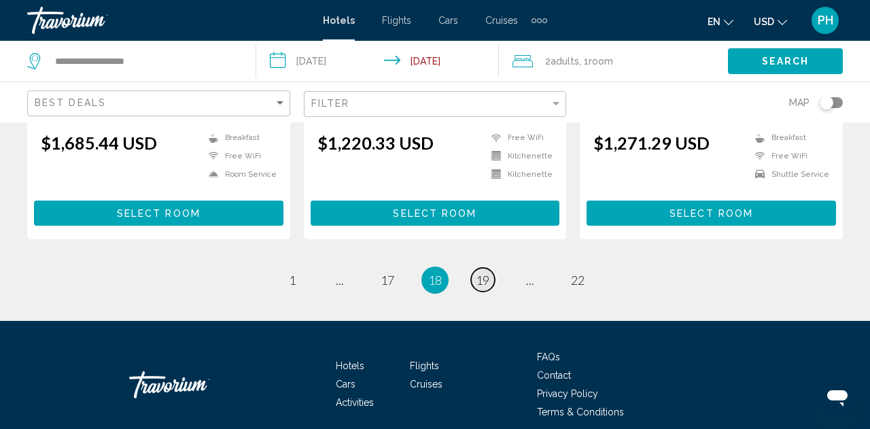
click at [488, 273] on span "19" at bounding box center [483, 280] width 14 height 15
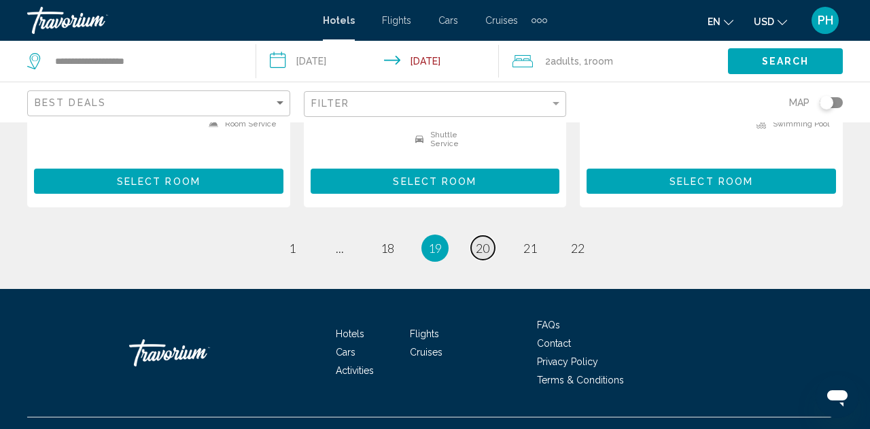
scroll to position [1980, 0]
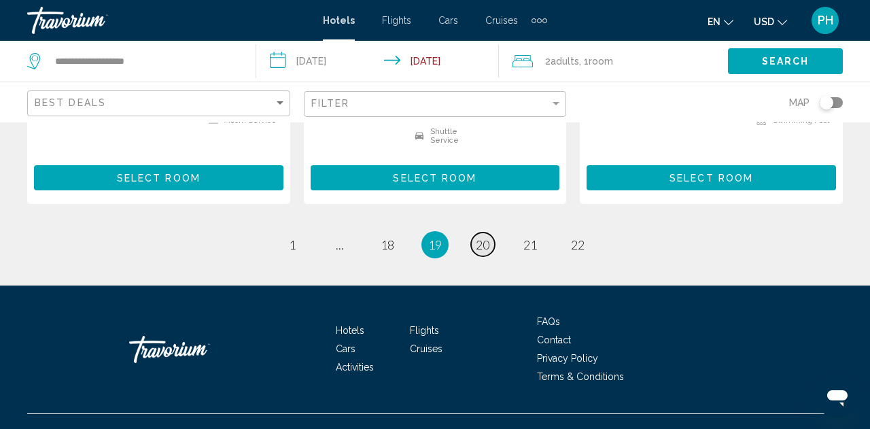
click at [487, 237] on span "20" at bounding box center [483, 244] width 14 height 15
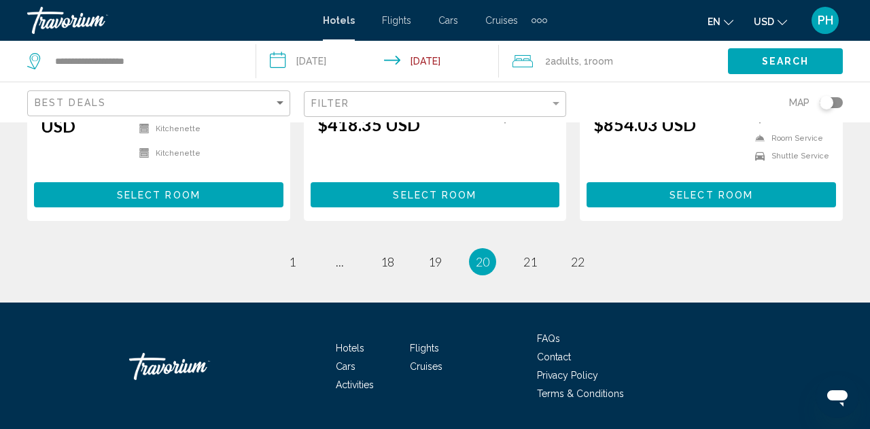
scroll to position [1946, 0]
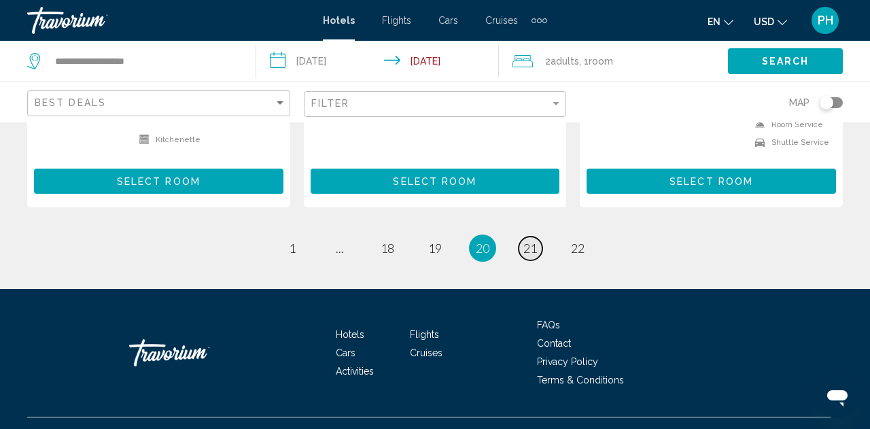
click at [534, 241] on span "21" at bounding box center [531, 248] width 14 height 15
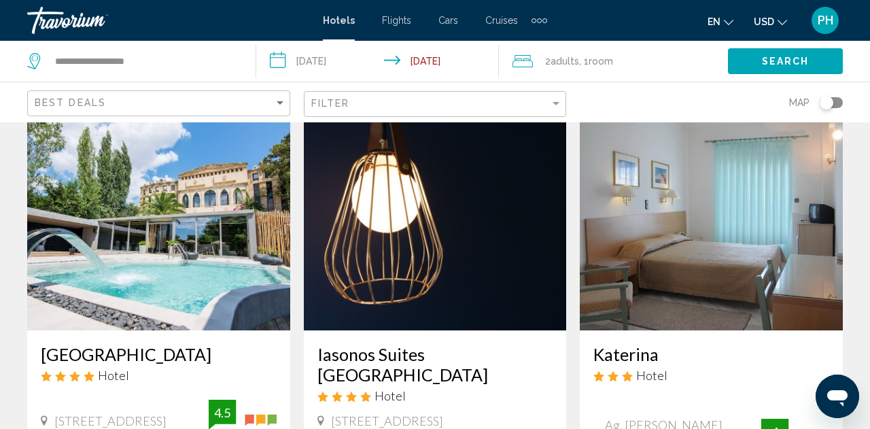
scroll to position [60, 0]
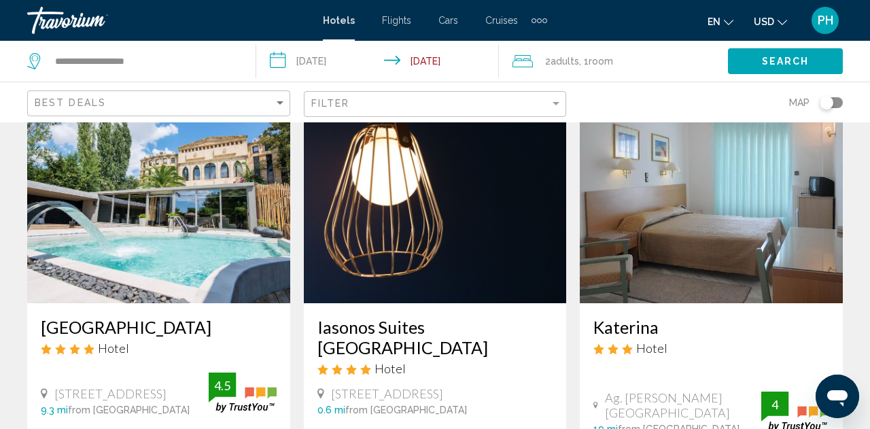
click at [534, 222] on img "Main content" at bounding box center [435, 195] width 263 height 218
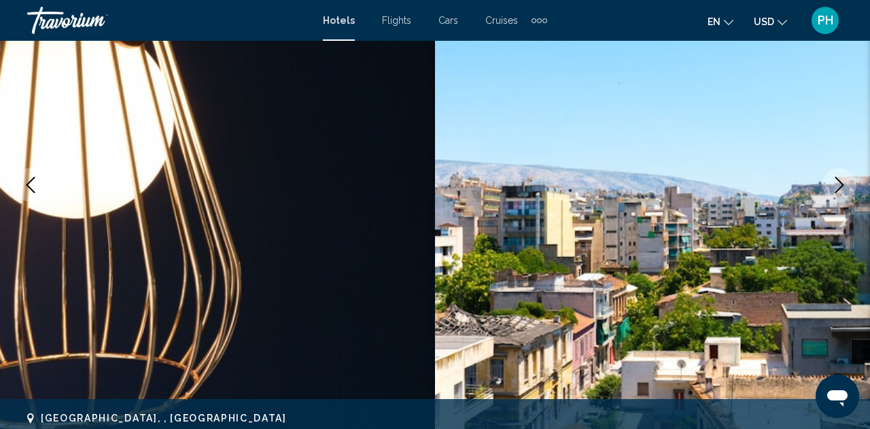
scroll to position [176, 0]
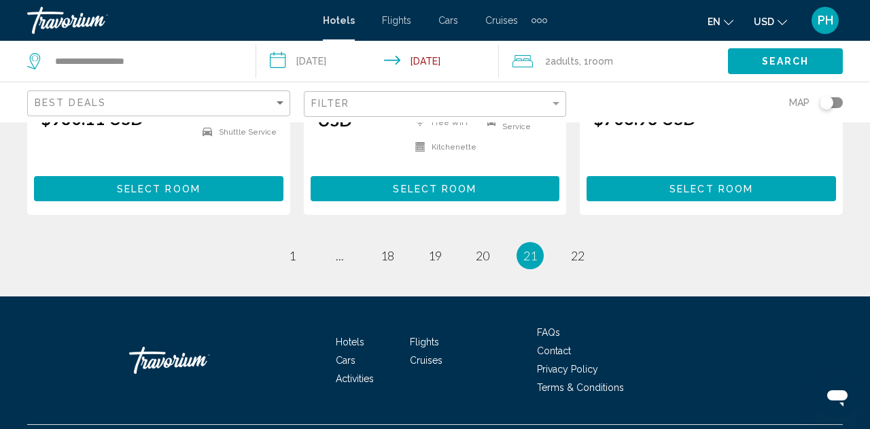
scroll to position [1989, 0]
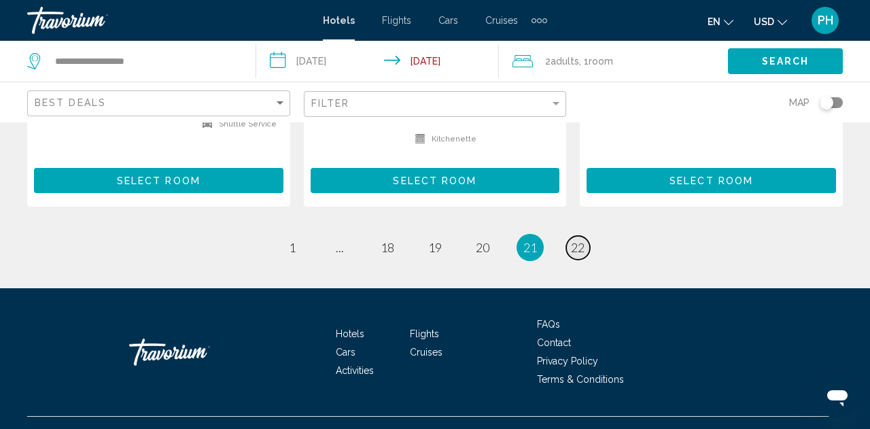
click at [577, 240] on span "22" at bounding box center [578, 247] width 14 height 15
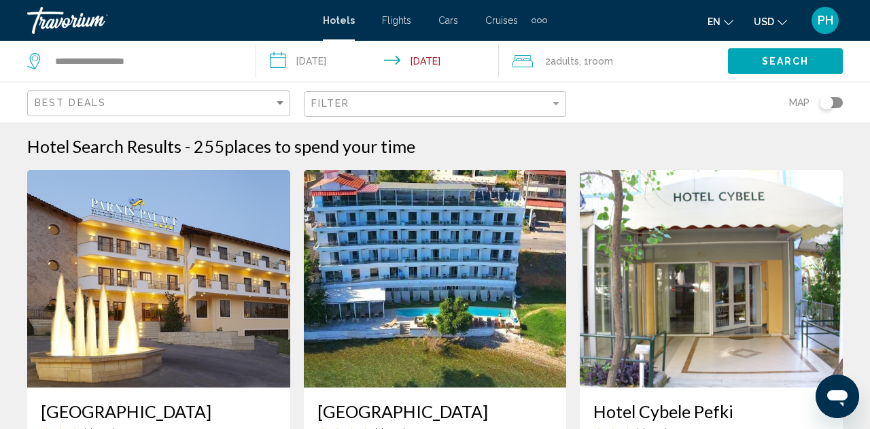
click at [823, 22] on span "PH" at bounding box center [826, 21] width 16 height 14
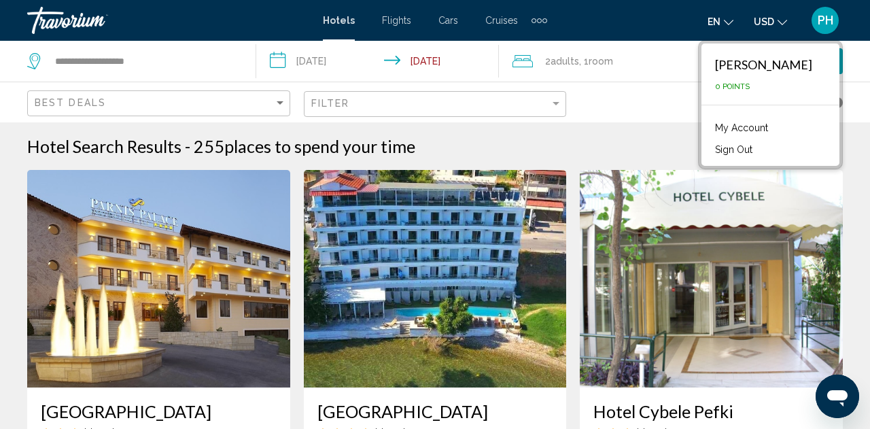
click at [779, 67] on div "[PERSON_NAME]" at bounding box center [763, 64] width 97 height 15
click at [644, 107] on div "Map" at bounding box center [711, 102] width 263 height 40
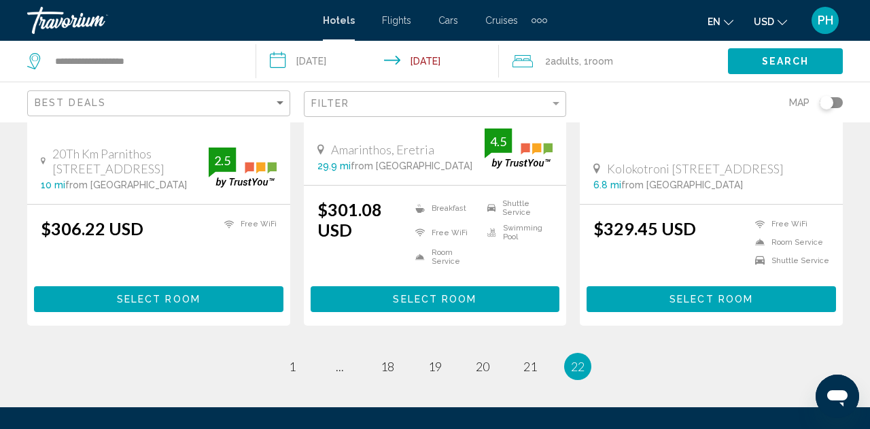
scroll to position [326, 0]
